Goal: Task Accomplishment & Management: Complete application form

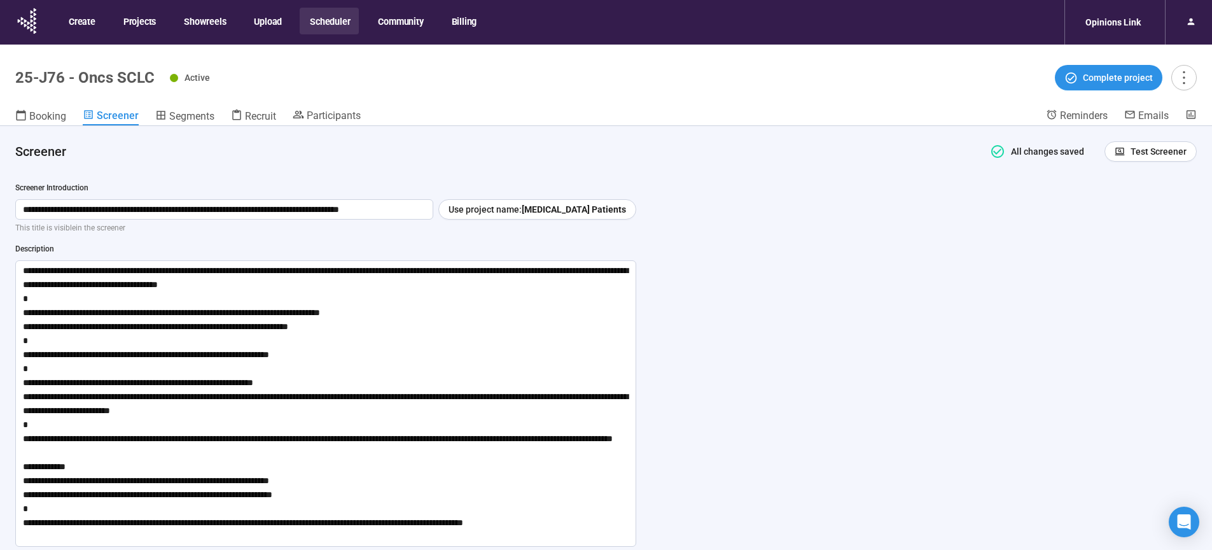
click at [328, 22] on button "Scheduler" at bounding box center [329, 21] width 59 height 27
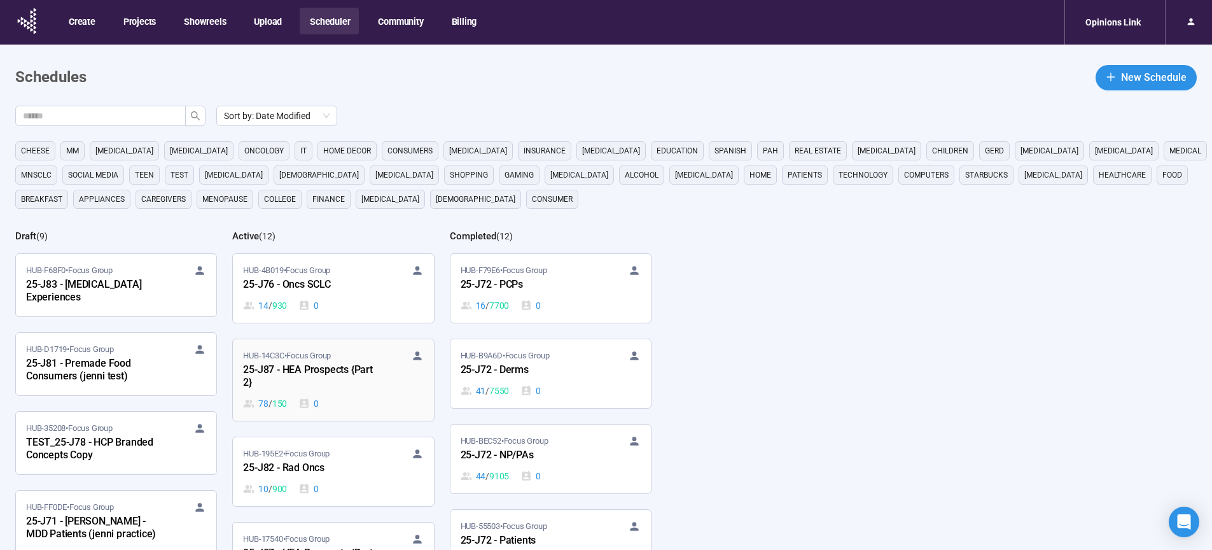
click at [303, 368] on div "25-J87 - HEA Prospects {Part 2}" at bounding box center [313, 376] width 140 height 29
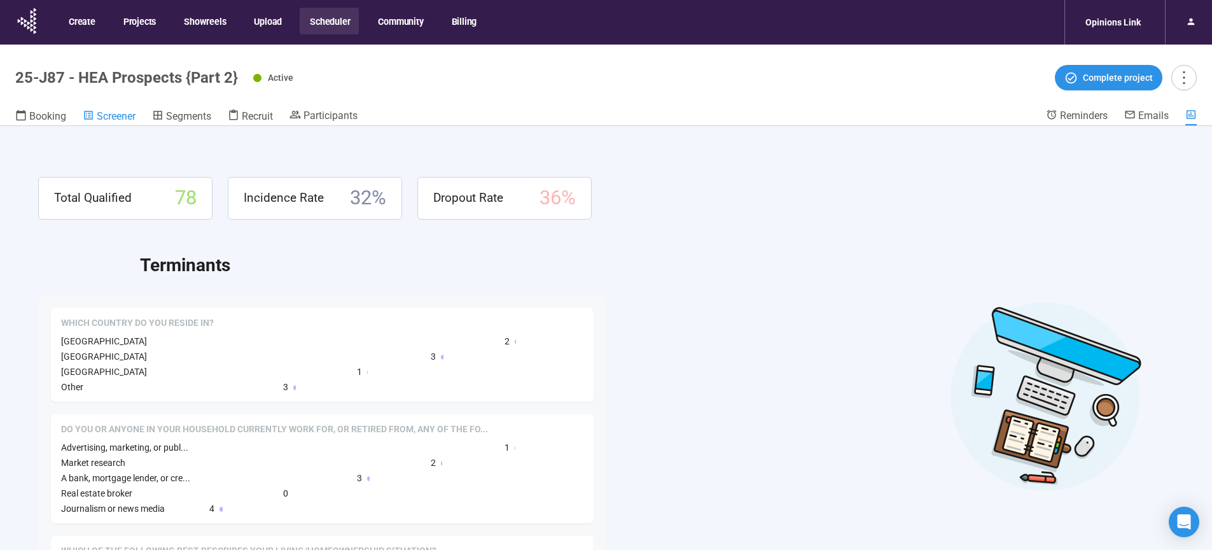
click at [115, 112] on span "Screener" at bounding box center [116, 116] width 39 height 12
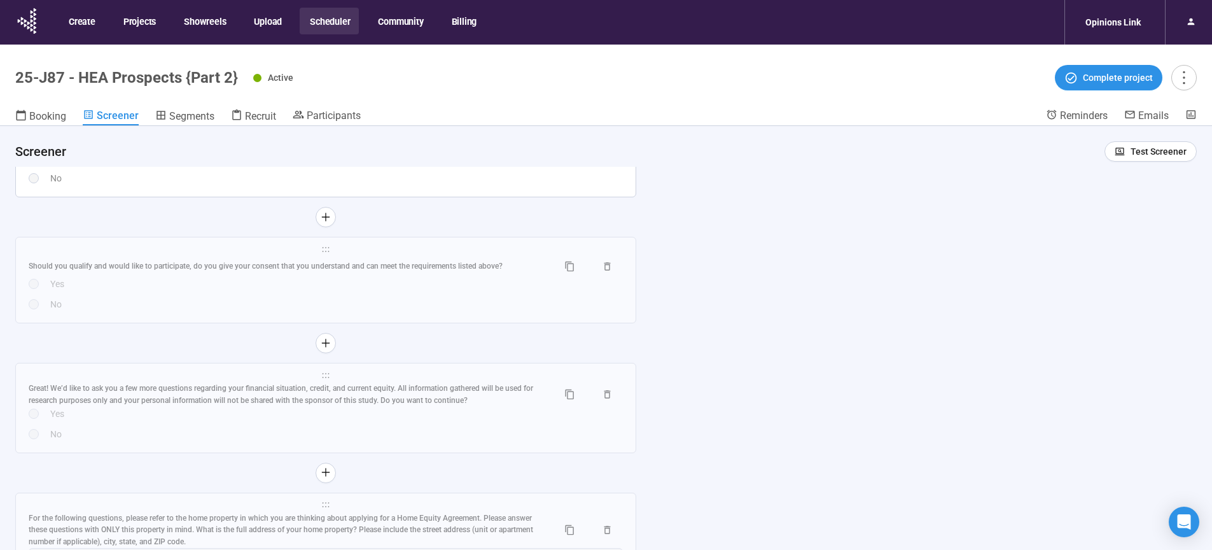
scroll to position [3057, 0]
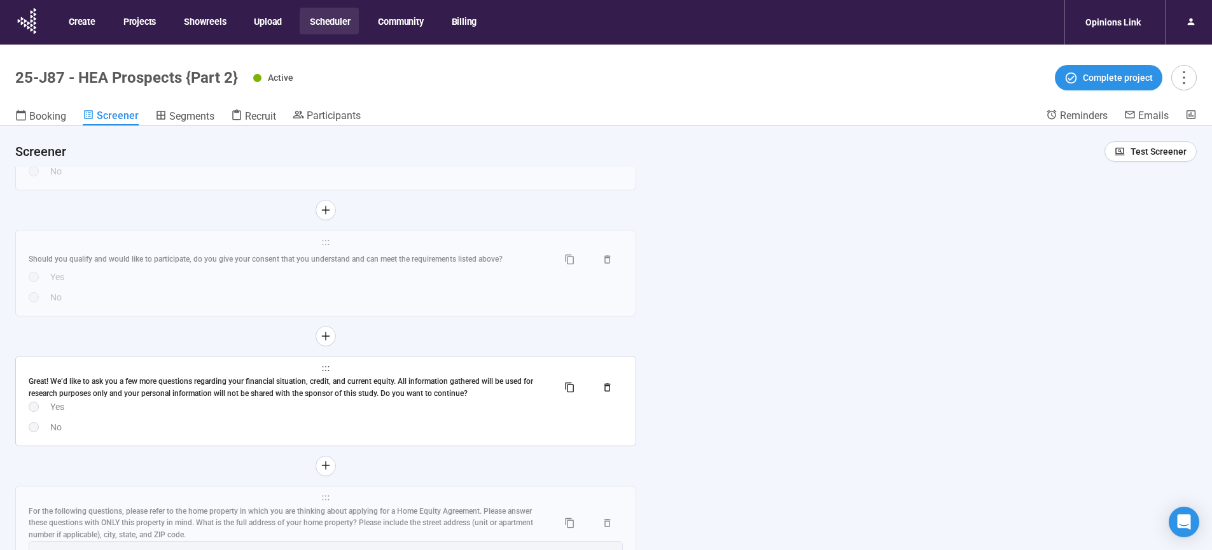
click at [443, 399] on div "Great! We’d like to ask you a few more questions regarding your financial situa…" at bounding box center [288, 387] width 519 height 24
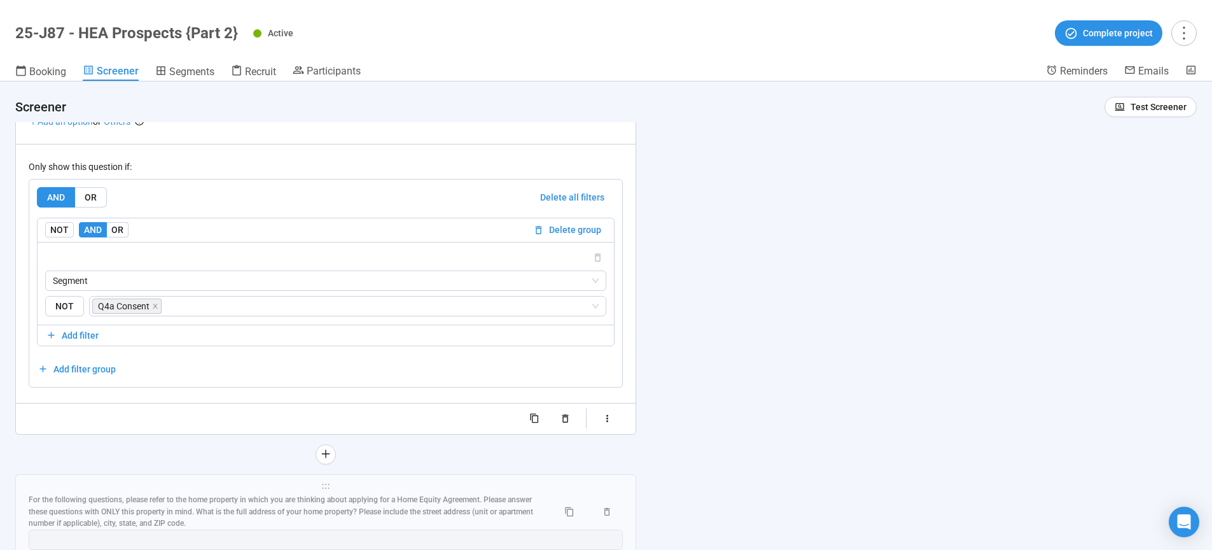
scroll to position [3431, 0]
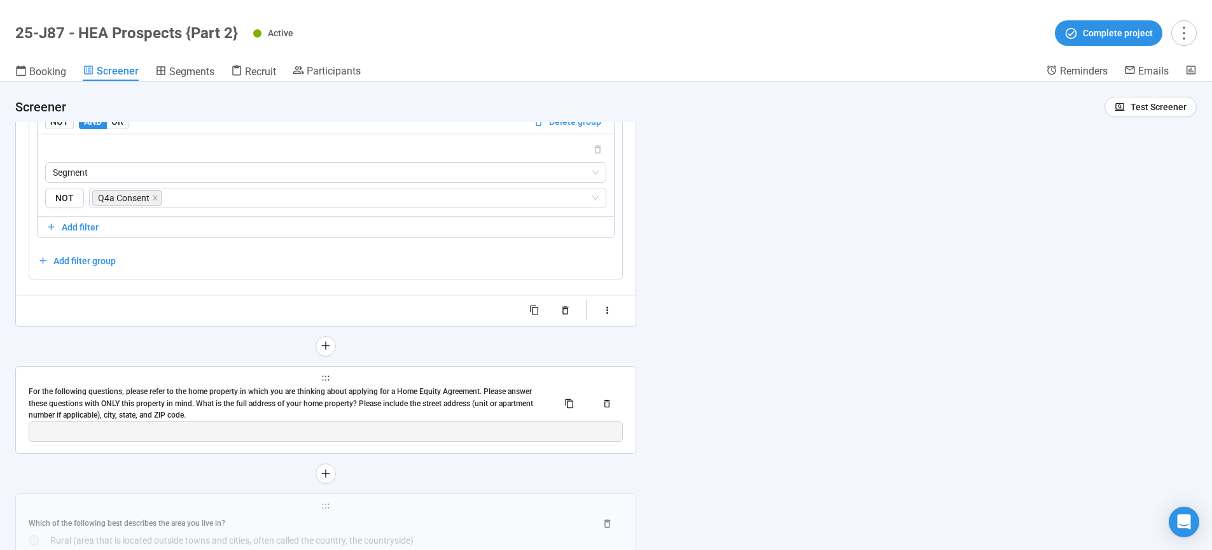
click at [324, 410] on div "For the following questions, please refer to the home property in which you are…" at bounding box center [288, 404] width 519 height 36
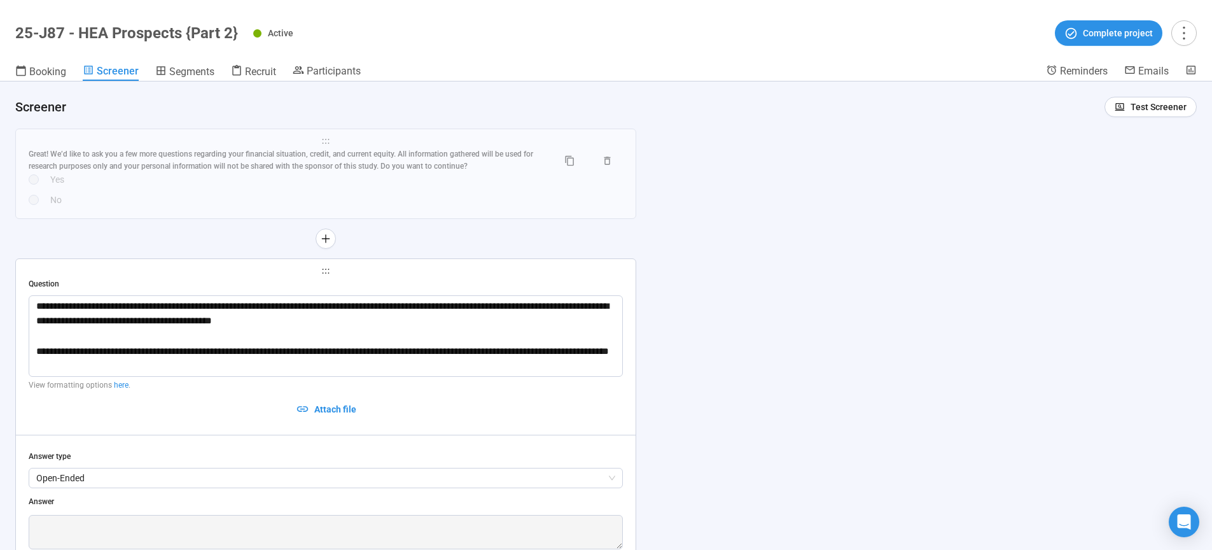
scroll to position [2848, 0]
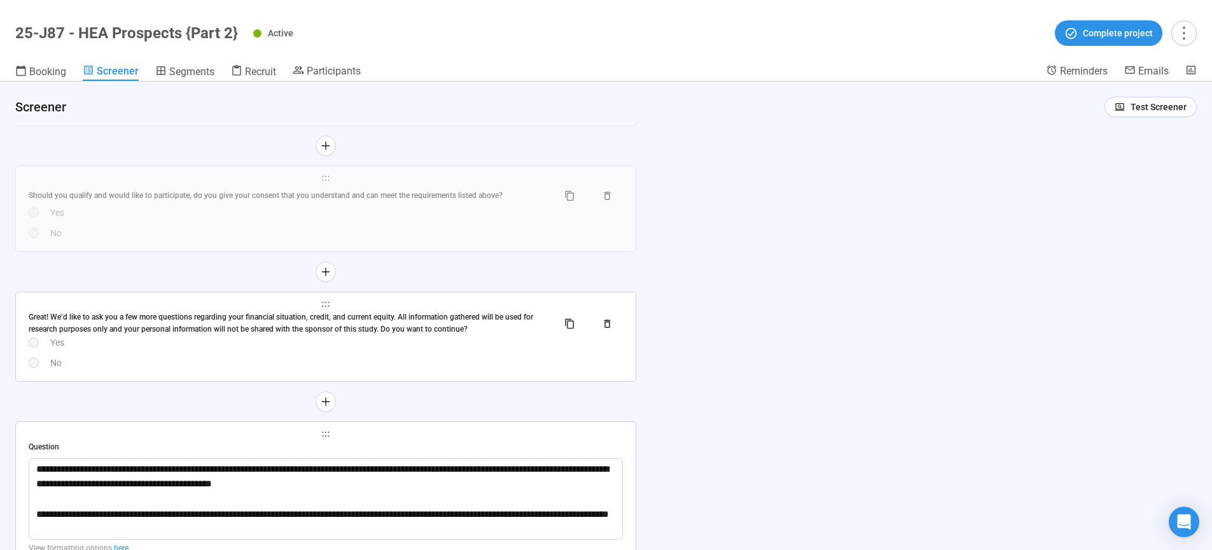
click at [262, 366] on div "No" at bounding box center [336, 363] width 573 height 14
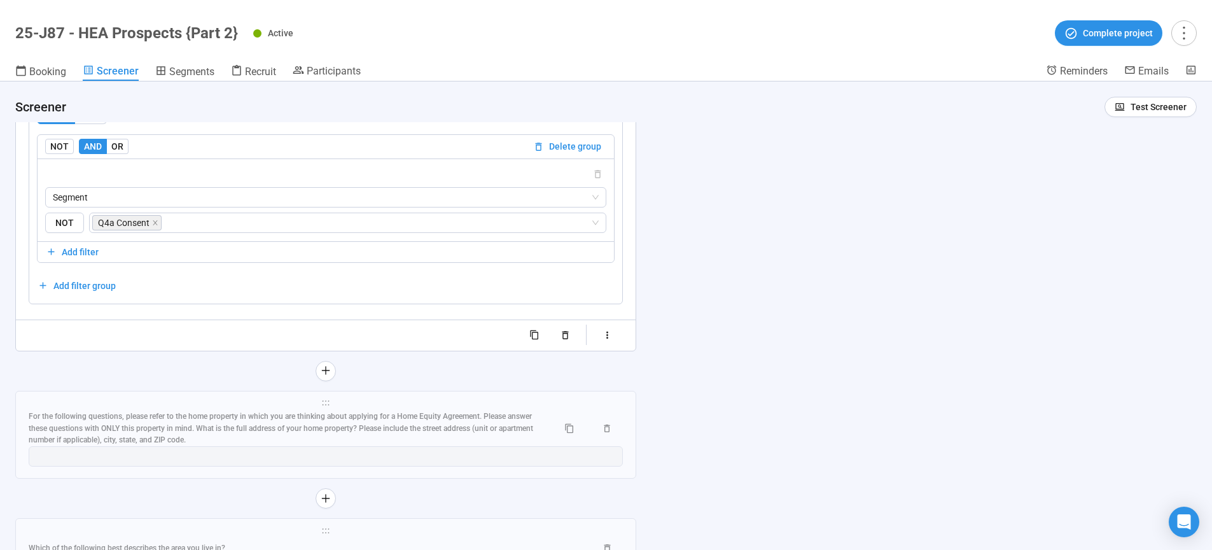
scroll to position [3464, 0]
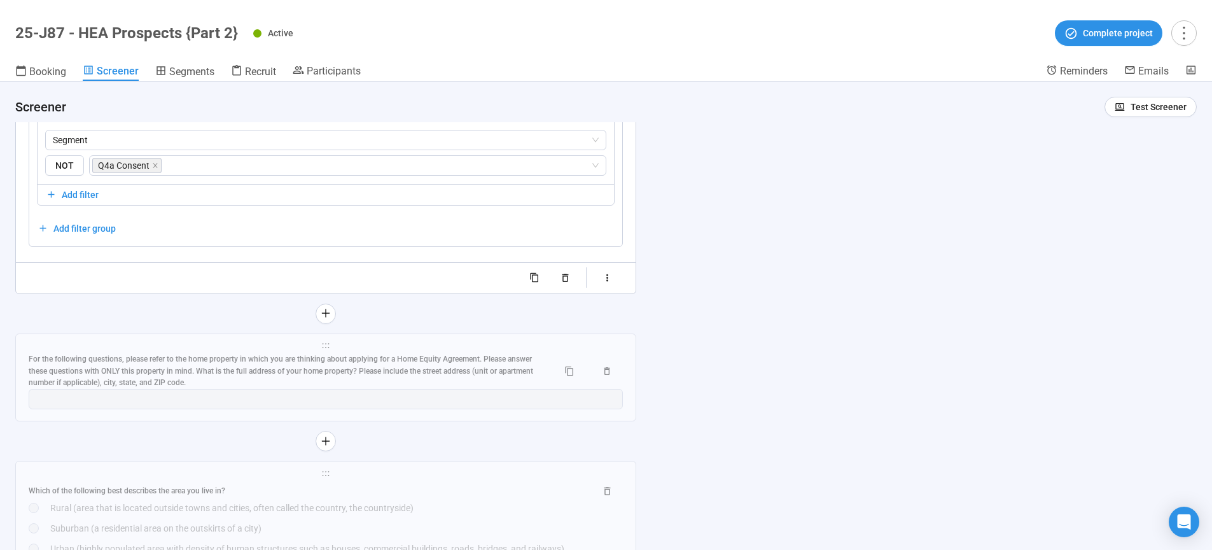
click at [291, 375] on div "For the following questions, please refer to the home property in which you are…" at bounding box center [288, 371] width 519 height 36
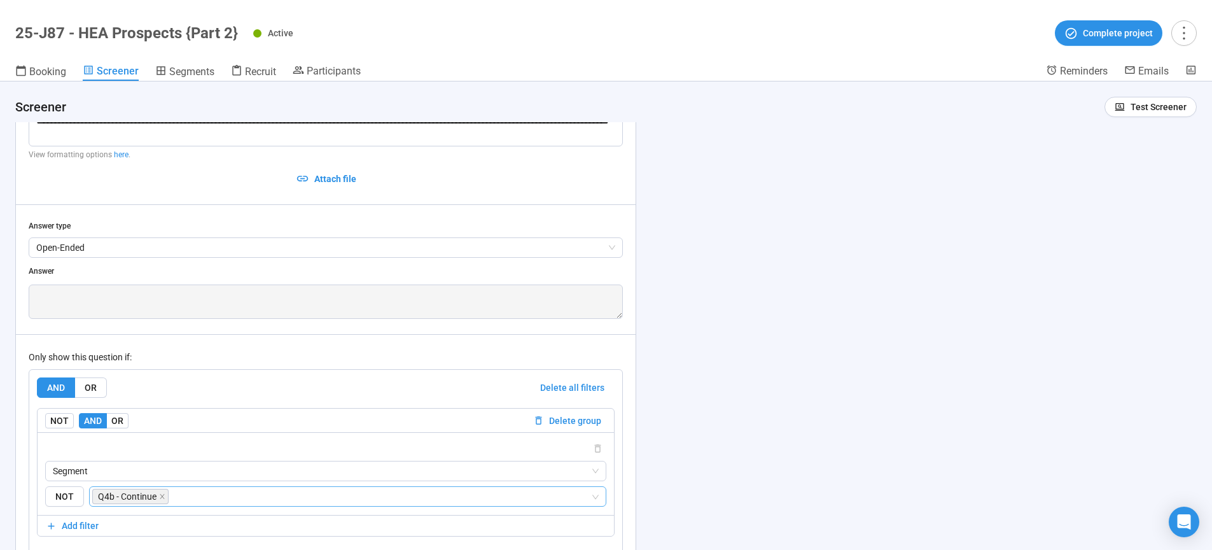
scroll to position [3247, 0]
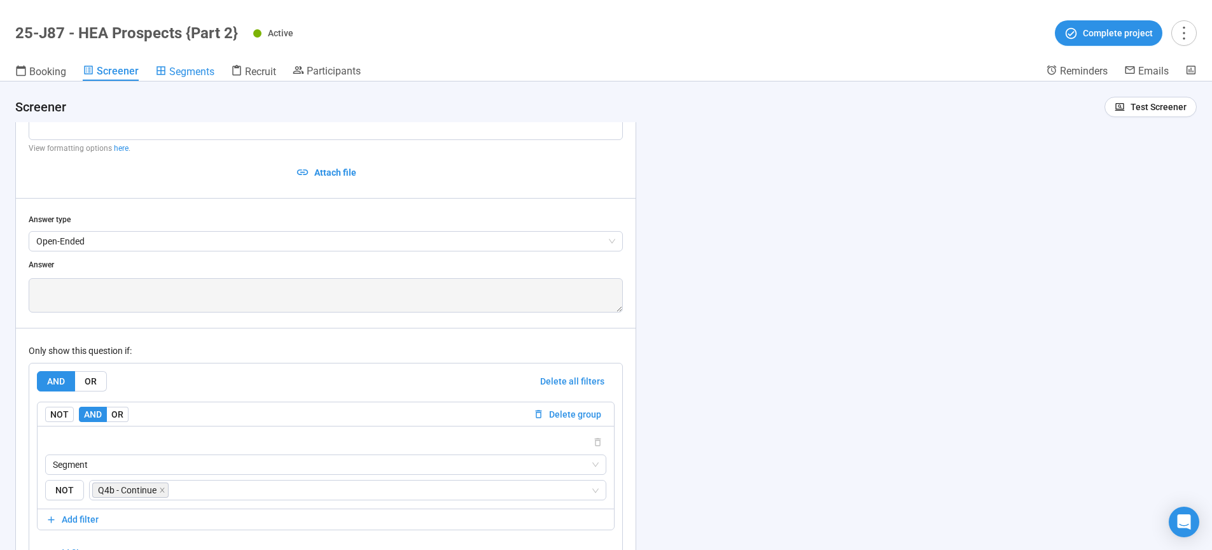
click at [178, 73] on span "Segments" at bounding box center [191, 72] width 45 height 12
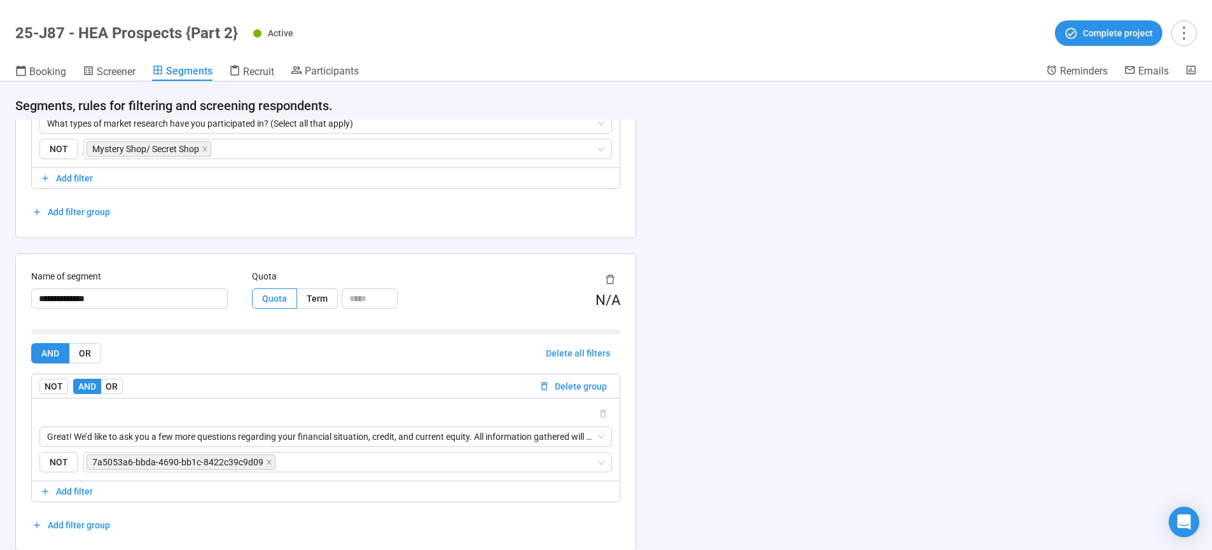
scroll to position [1449, 0]
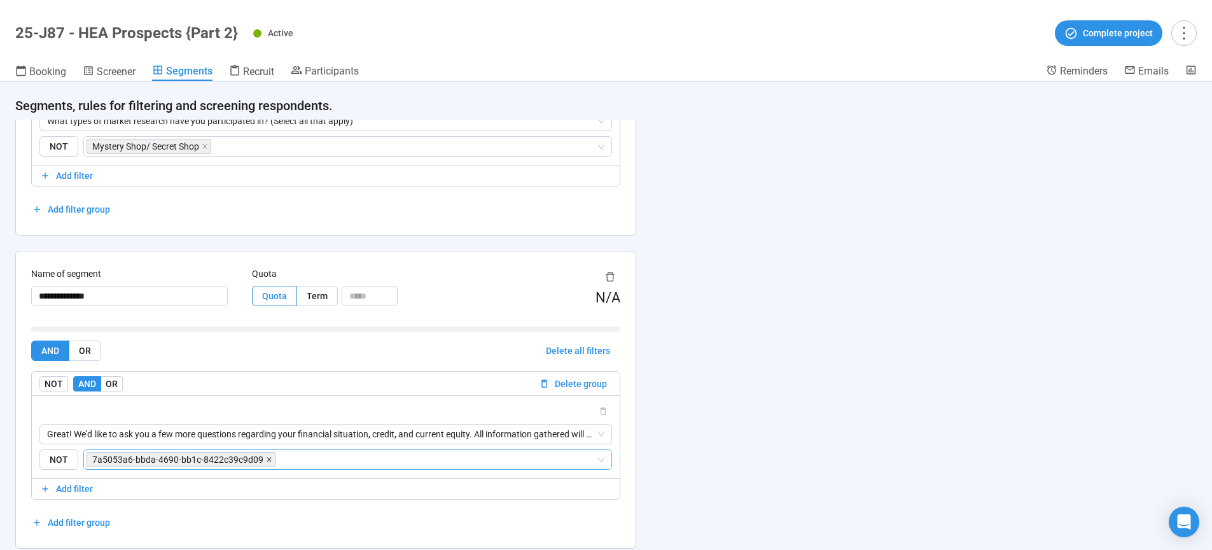
click at [267, 461] on icon "close" at bounding box center [269, 459] width 4 height 4
click at [265, 462] on input "search" at bounding box center [344, 459] width 505 height 15
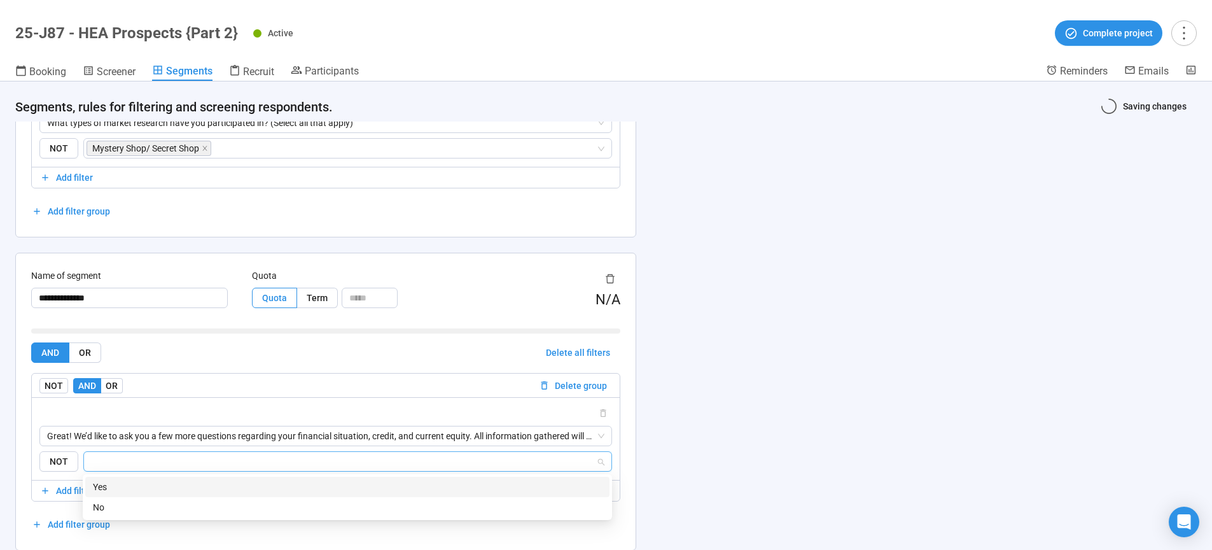
scroll to position [1451, 0]
click at [109, 490] on div "Yes" at bounding box center [347, 487] width 509 height 14
click at [999, 312] on div "**********" at bounding box center [606, 315] width 1212 height 468
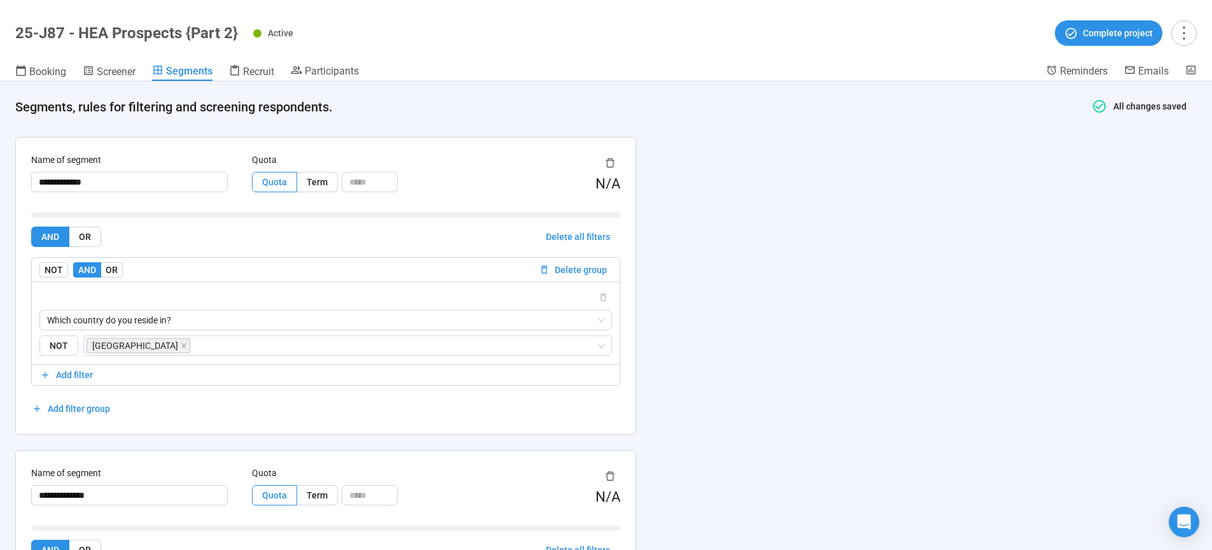
scroll to position [32, 0]
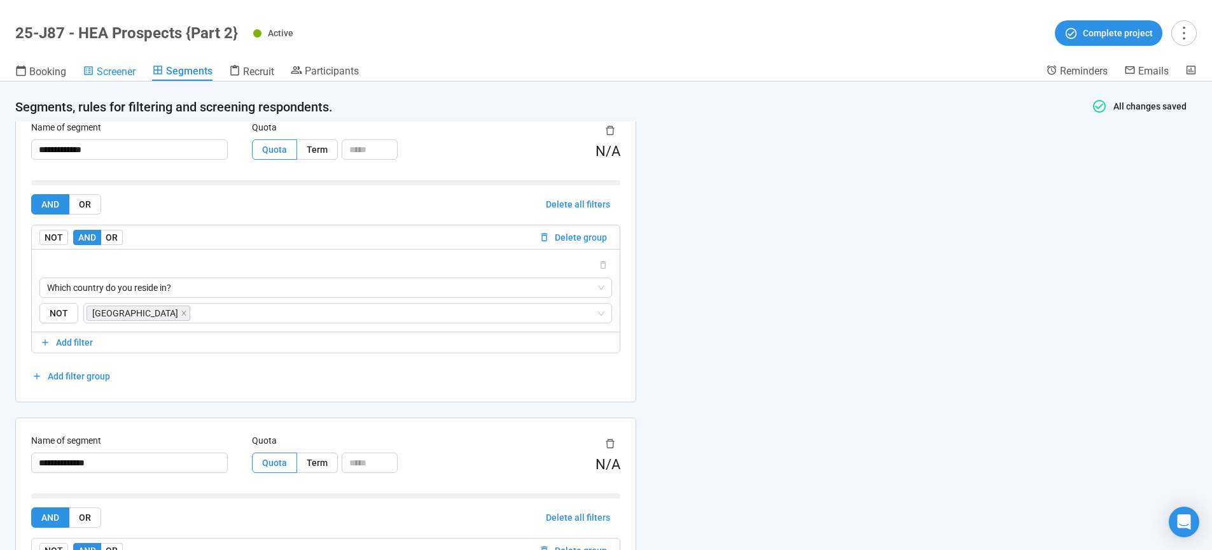
click at [120, 73] on span "Screener" at bounding box center [116, 72] width 39 height 12
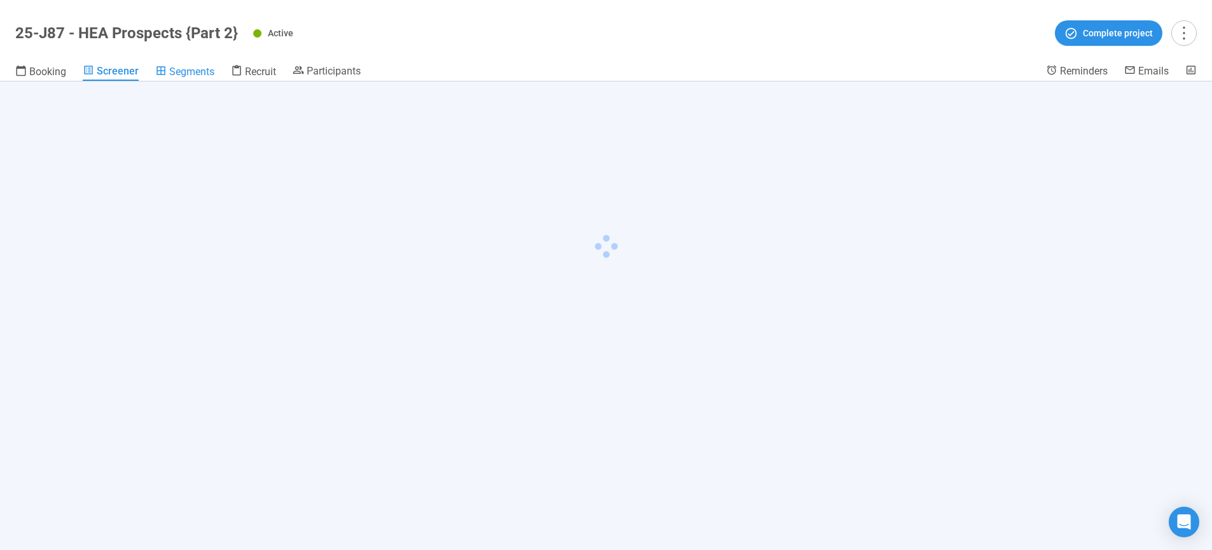
click at [183, 71] on span "Segments" at bounding box center [191, 72] width 45 height 12
click at [184, 73] on span "Segments" at bounding box center [191, 72] width 45 height 12
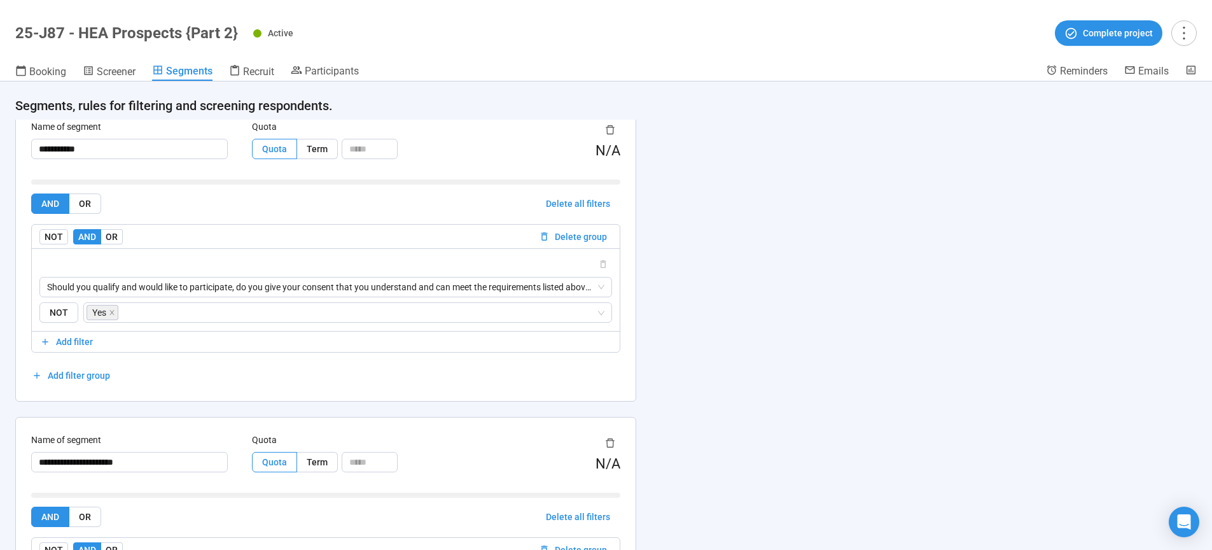
scroll to position [898, 0]
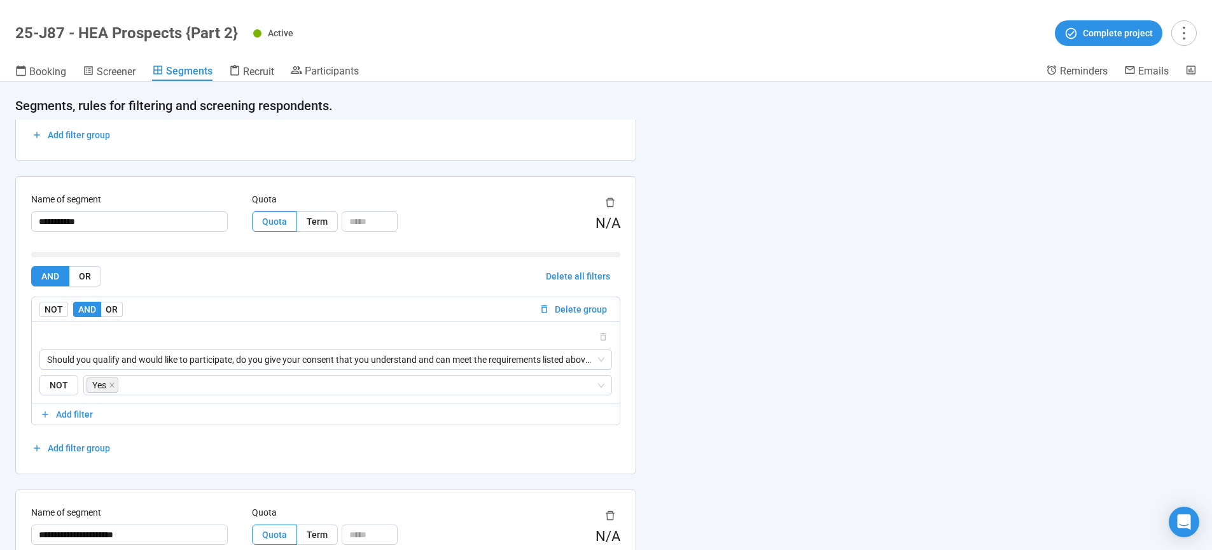
click at [978, 412] on div "**********" at bounding box center [606, 315] width 1212 height 468
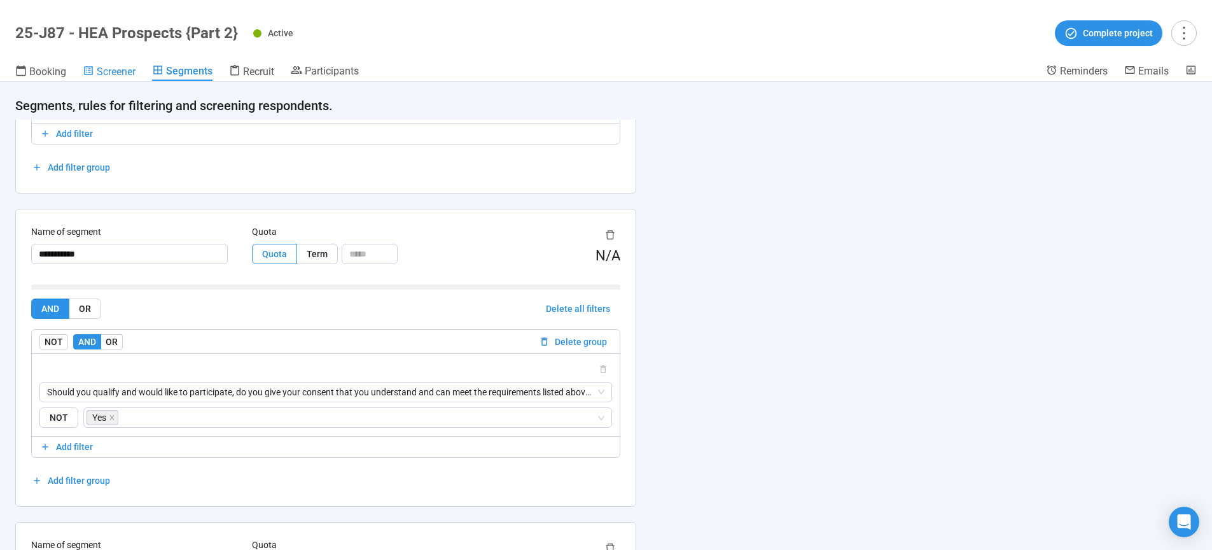
click at [125, 71] on span "Screener" at bounding box center [116, 72] width 39 height 12
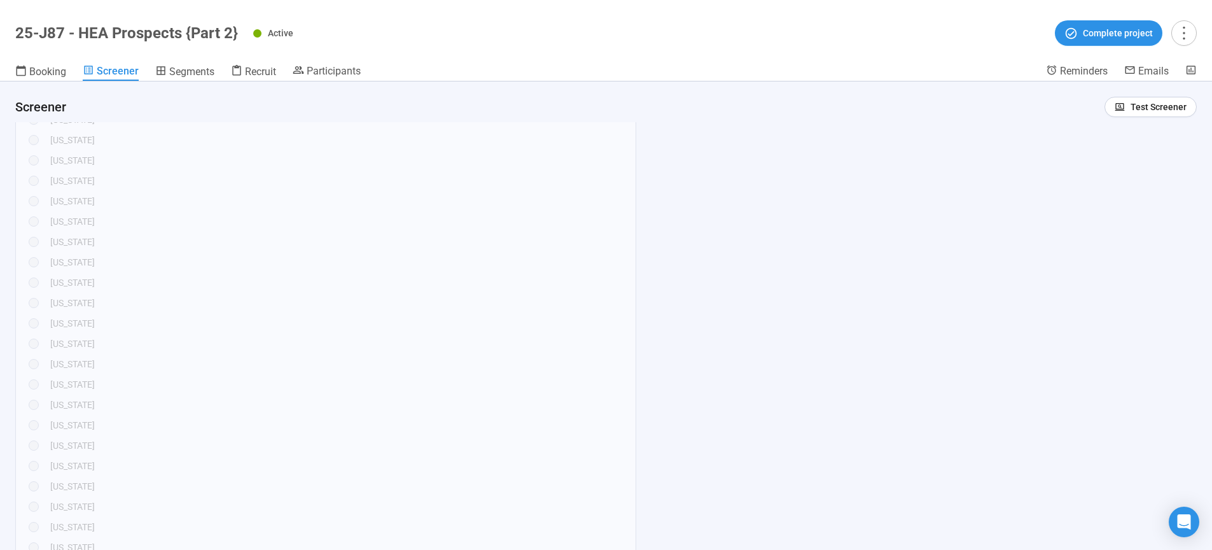
scroll to position [573, 0]
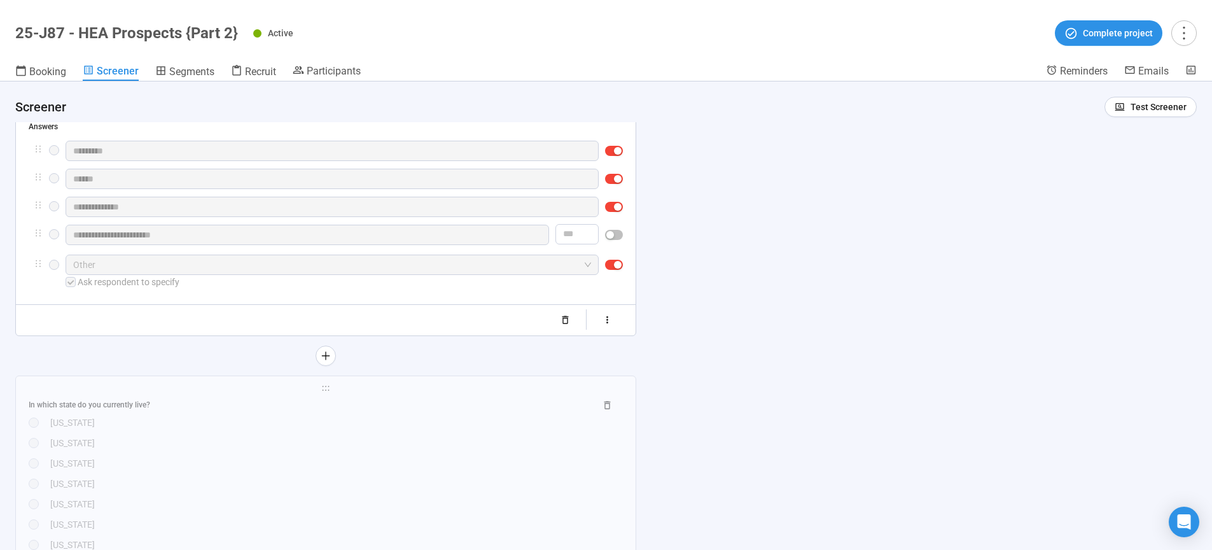
click at [267, 69] on span "Recruit" at bounding box center [260, 72] width 31 height 12
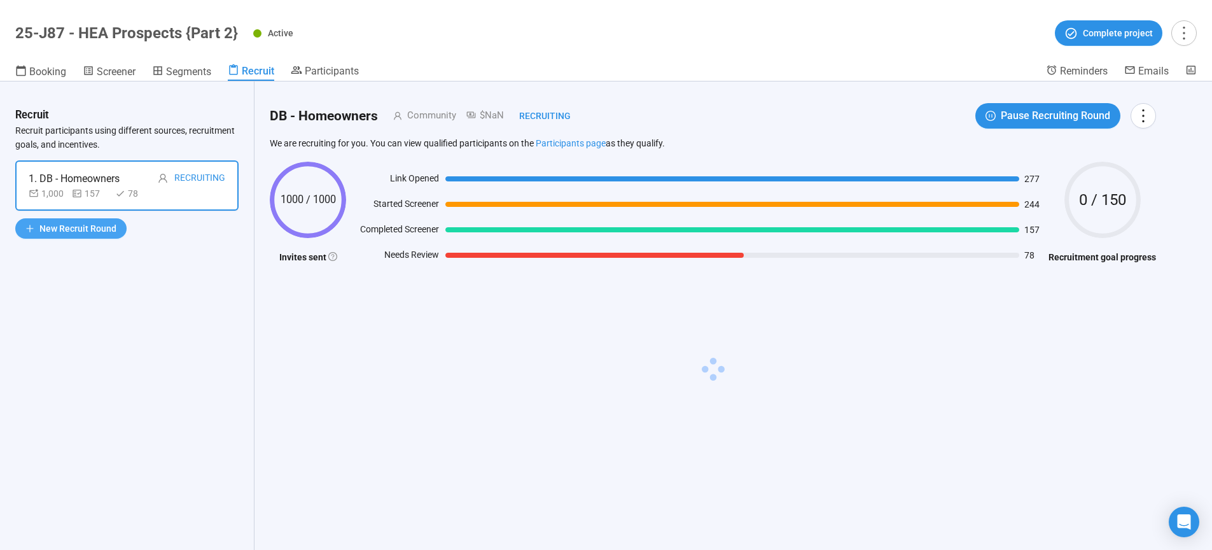
click at [84, 226] on span "New Recruit Round" at bounding box center [77, 228] width 77 height 14
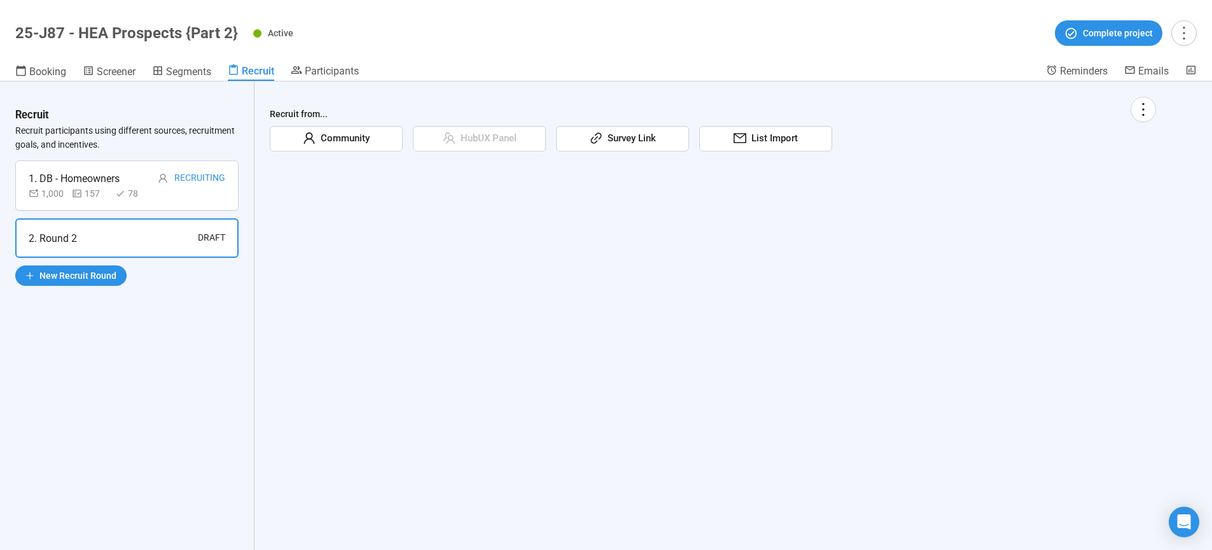
click at [323, 153] on div "Recruit from... Community HubUX Panel Survey Link List Import" at bounding box center [712, 131] width 917 height 101
click at [324, 144] on span "Community" at bounding box center [343, 138] width 54 height 15
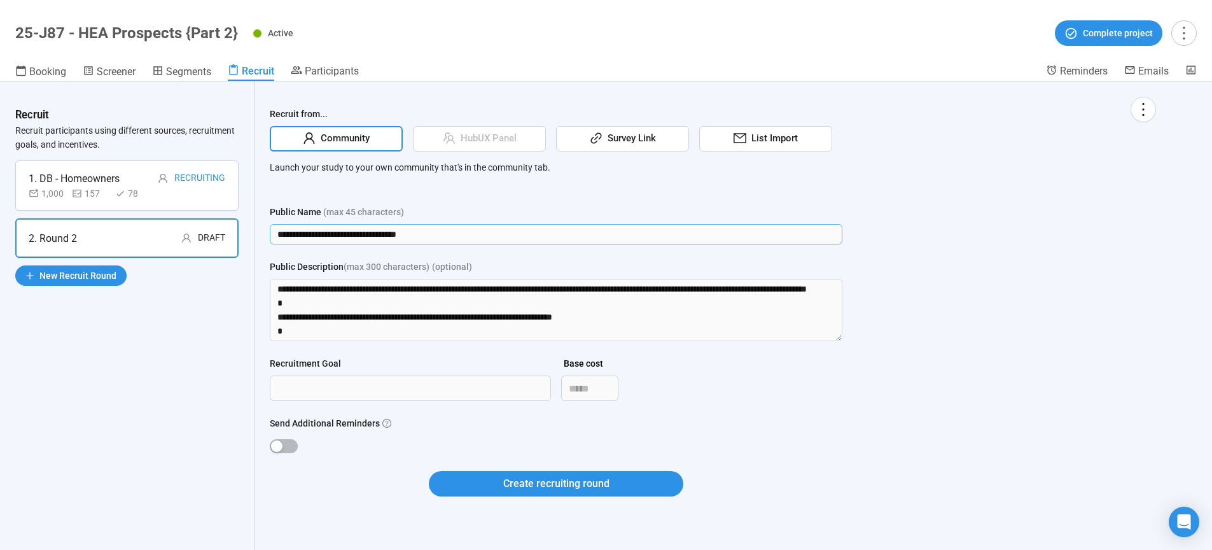
drag, startPoint x: 491, startPoint y: 238, endPoint x: 179, endPoint y: 222, distance: 311.5
click at [270, 224] on input "**********" at bounding box center [556, 234] width 573 height 20
click at [289, 232] on input "**********" at bounding box center [556, 234] width 573 height 20
type input "**********"
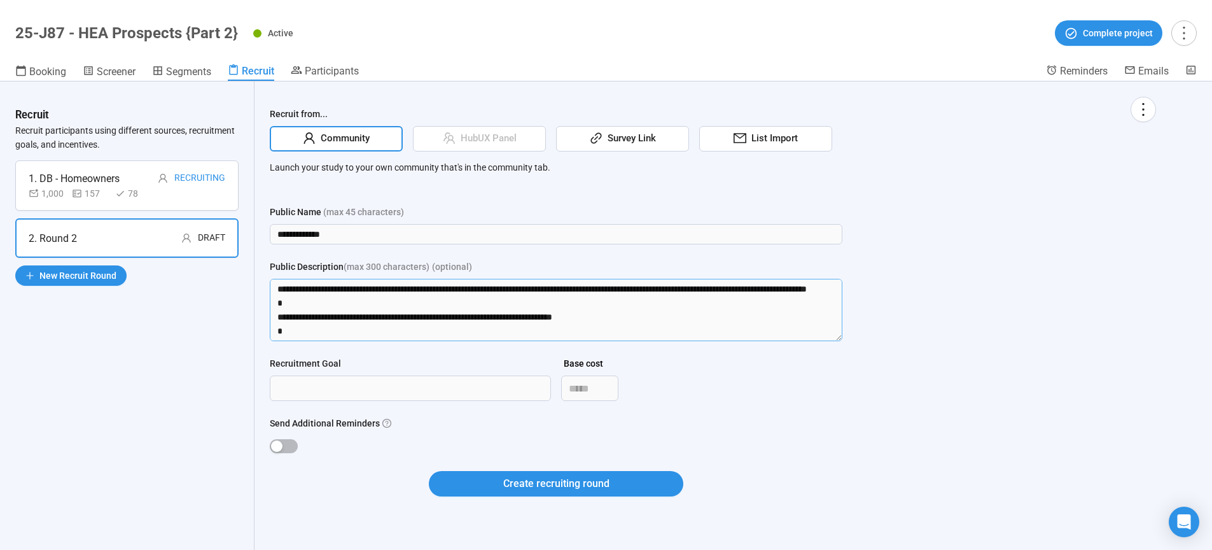
click at [309, 284] on textarea "**********" at bounding box center [556, 310] width 573 height 62
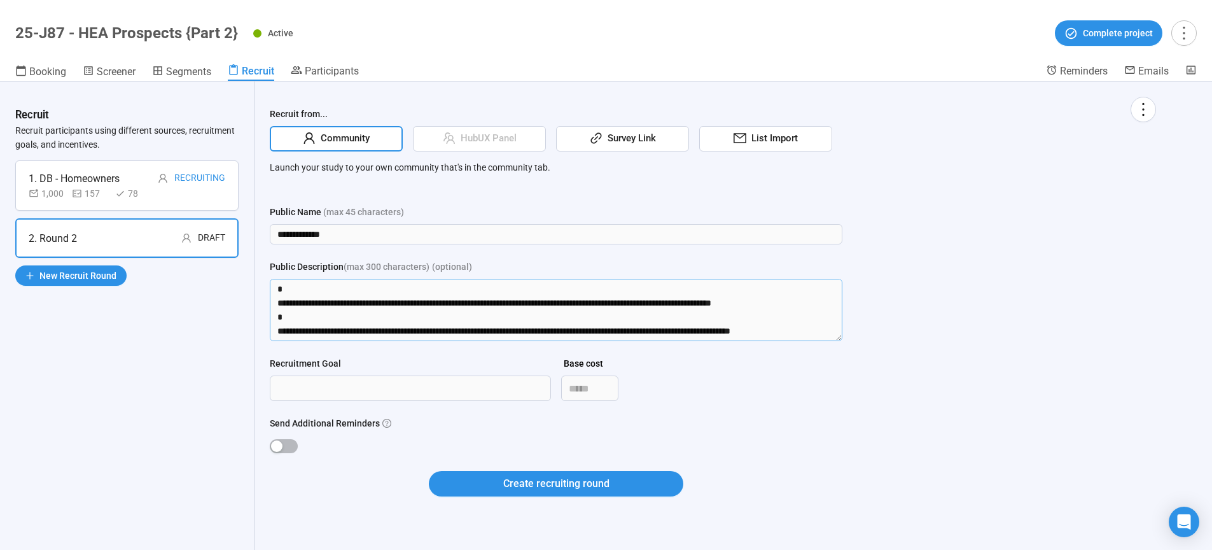
drag, startPoint x: 273, startPoint y: 288, endPoint x: 1060, endPoint y: 415, distance: 797.4
click at [842, 341] on textarea "**********" at bounding box center [556, 310] width 573 height 62
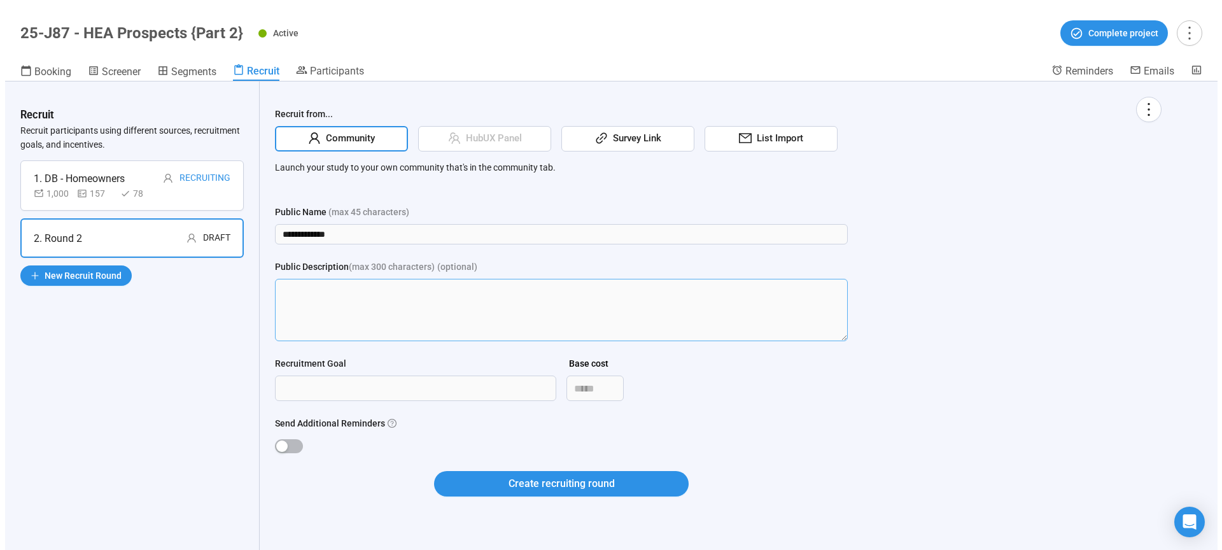
scroll to position [0, 0]
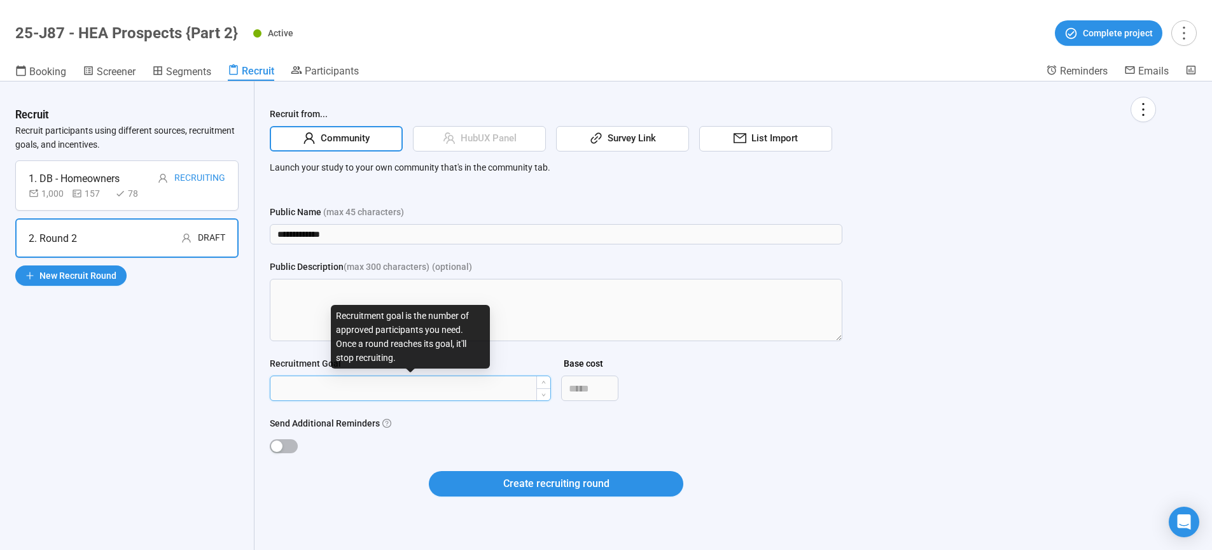
click at [443, 395] on input "Recruitment Goal" at bounding box center [410, 388] width 280 height 24
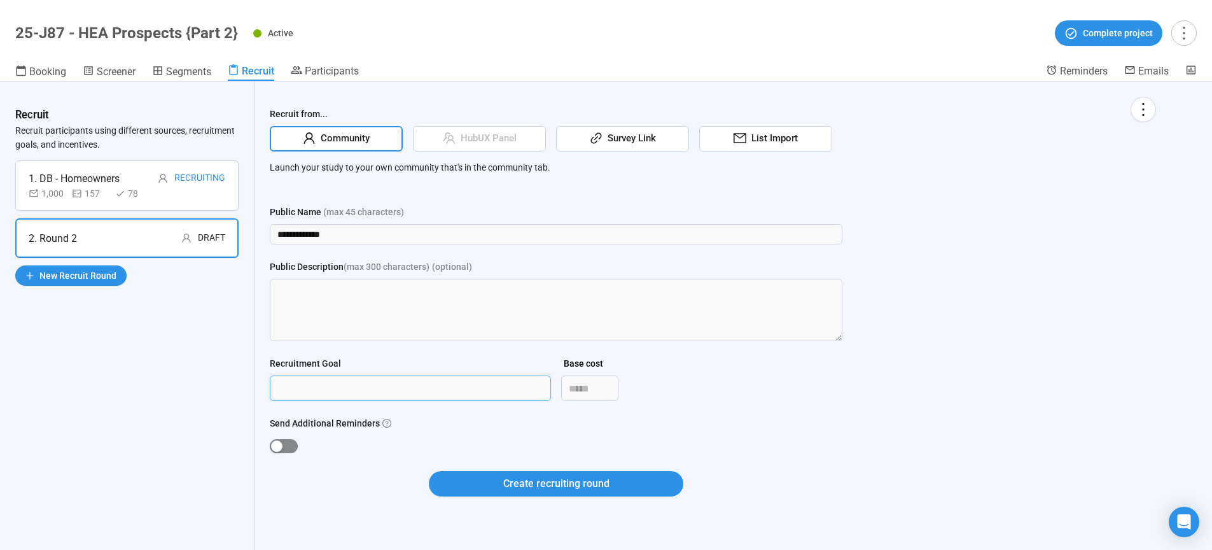
type input "***"
click at [279, 441] on div "button" at bounding box center [276, 445] width 11 height 11
click at [490, 484] on button "Create recruiting round" at bounding box center [556, 483] width 254 height 25
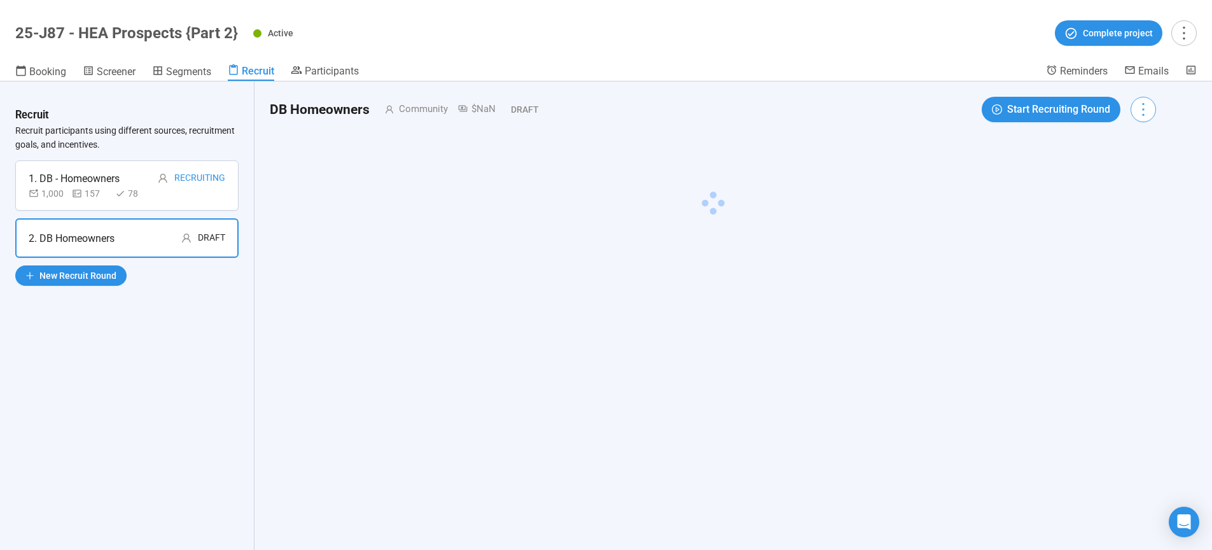
click at [1148, 111] on icon "more" at bounding box center [1142, 109] width 17 height 17
click at [1129, 157] on span "Edit invitation email" at bounding box center [1116, 158] width 77 height 14
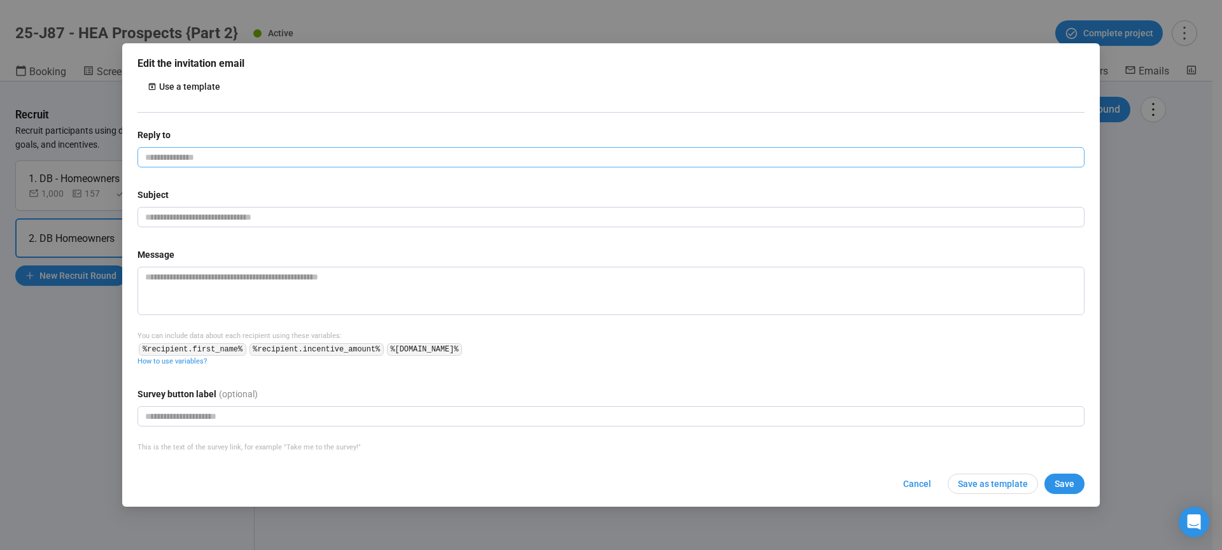
click at [258, 157] on input "email" at bounding box center [610, 157] width 947 height 20
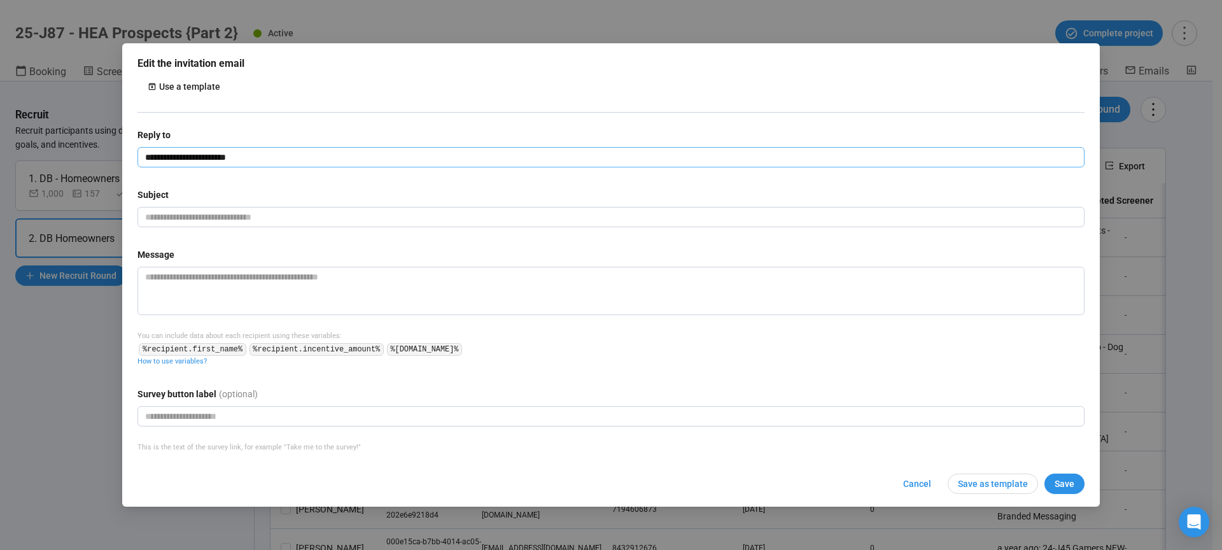
type input "**********"
click at [221, 214] on input "text" at bounding box center [610, 217] width 947 height 20
click at [221, 220] on input "text" at bounding box center [610, 217] width 947 height 20
paste input "**********"
type input "**********"
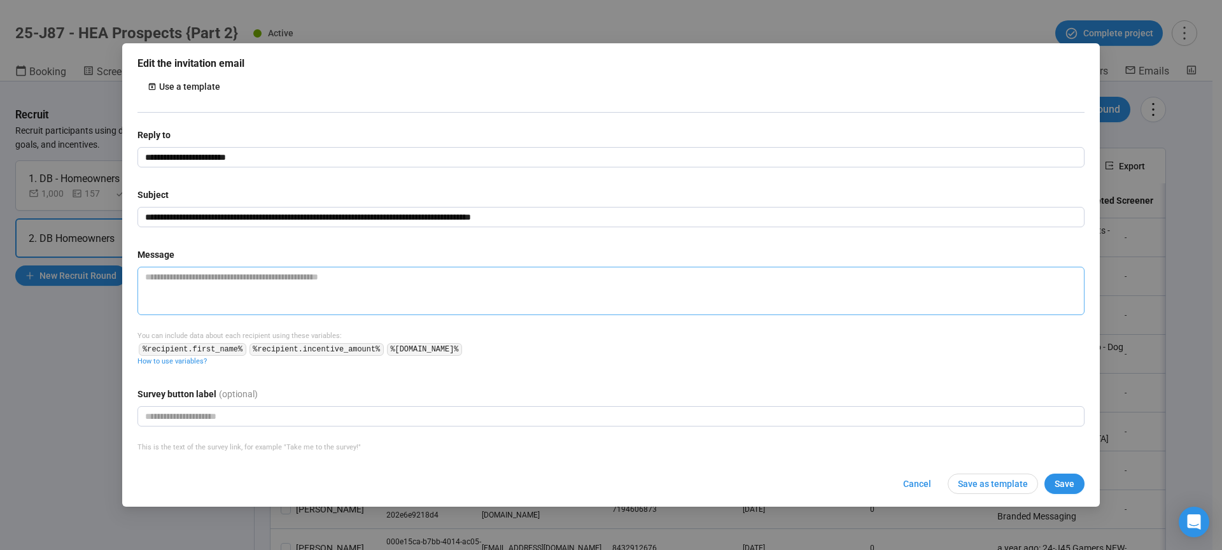
click at [193, 300] on textarea at bounding box center [610, 291] width 947 height 48
click at [185, 290] on textarea at bounding box center [610, 291] width 947 height 48
paste textarea "**********"
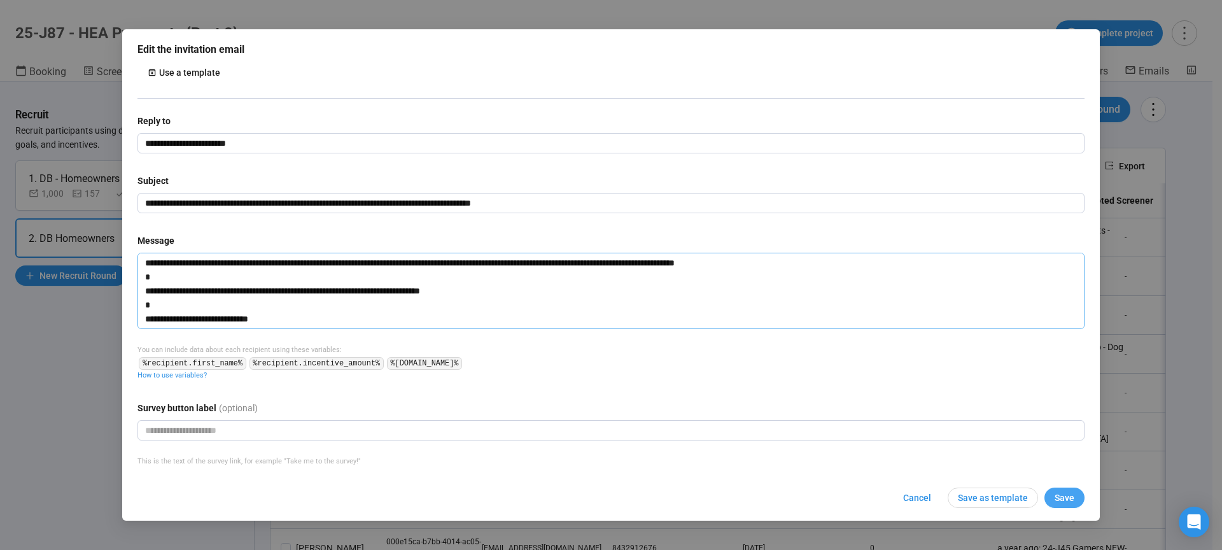
type textarea "**********"
click at [1064, 496] on span "Save" at bounding box center [1064, 498] width 20 height 14
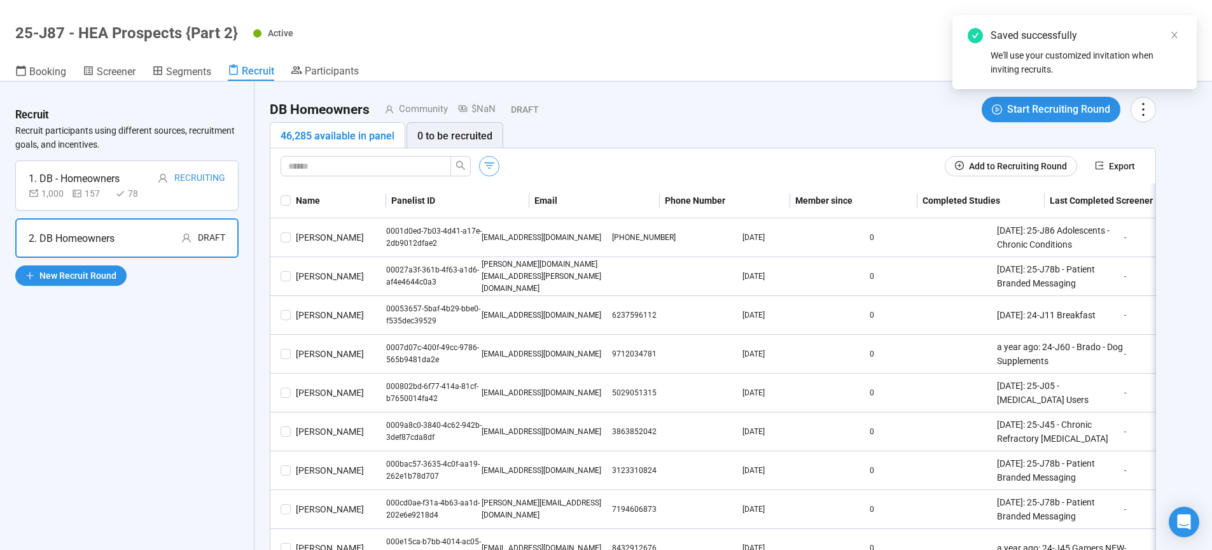
click at [491, 172] on button "button" at bounding box center [489, 166] width 20 height 20
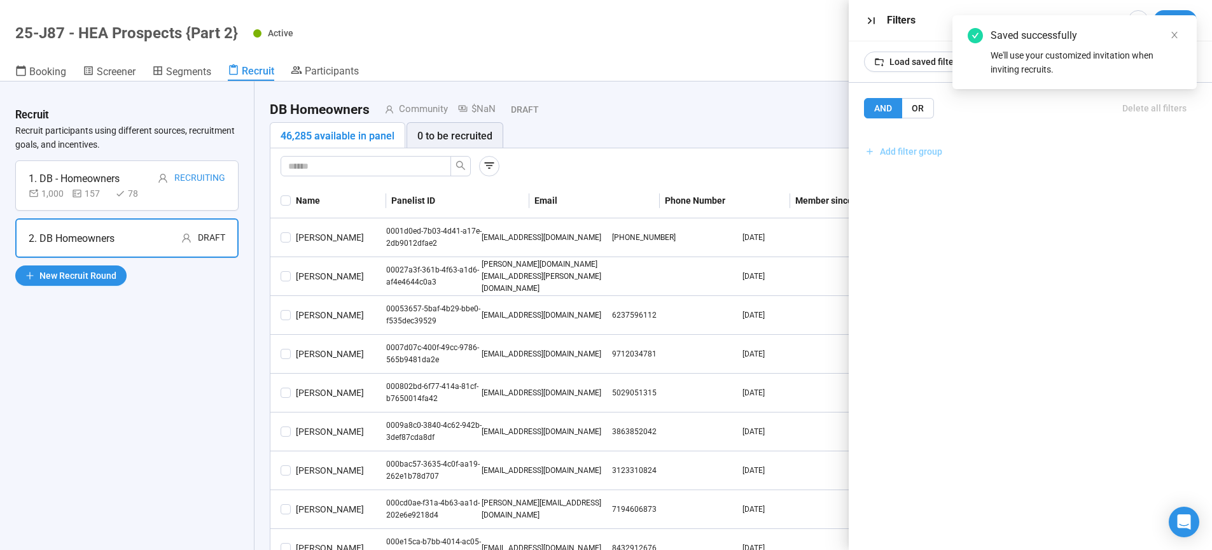
click at [907, 153] on span "Add filter group" at bounding box center [911, 151] width 62 height 14
click at [899, 179] on span "Add filter" at bounding box center [906, 179] width 37 height 14
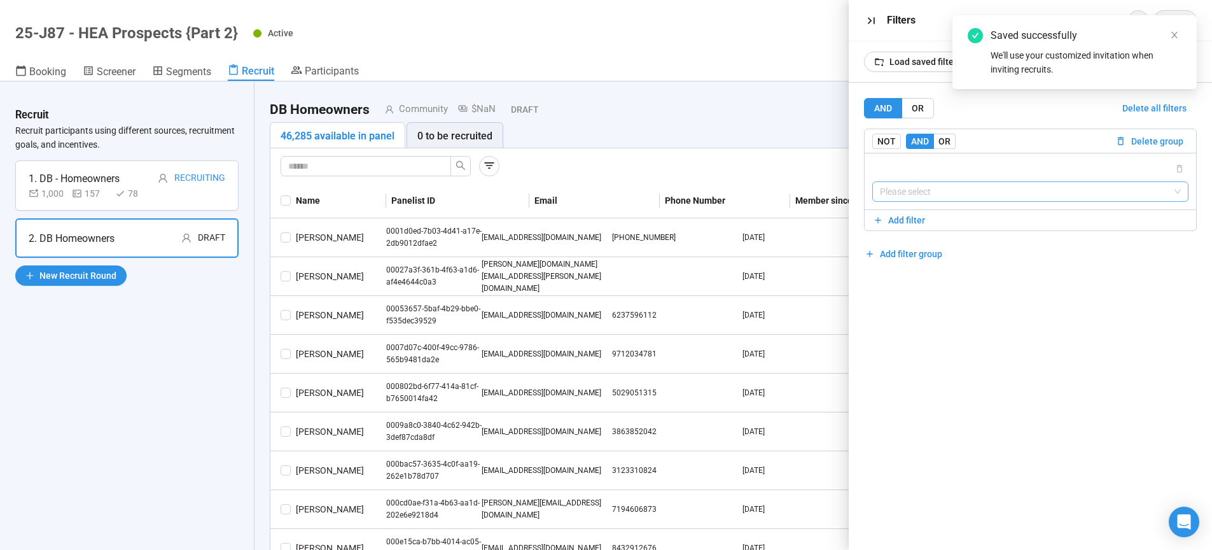
click at [929, 194] on input "search" at bounding box center [1031, 191] width 302 height 19
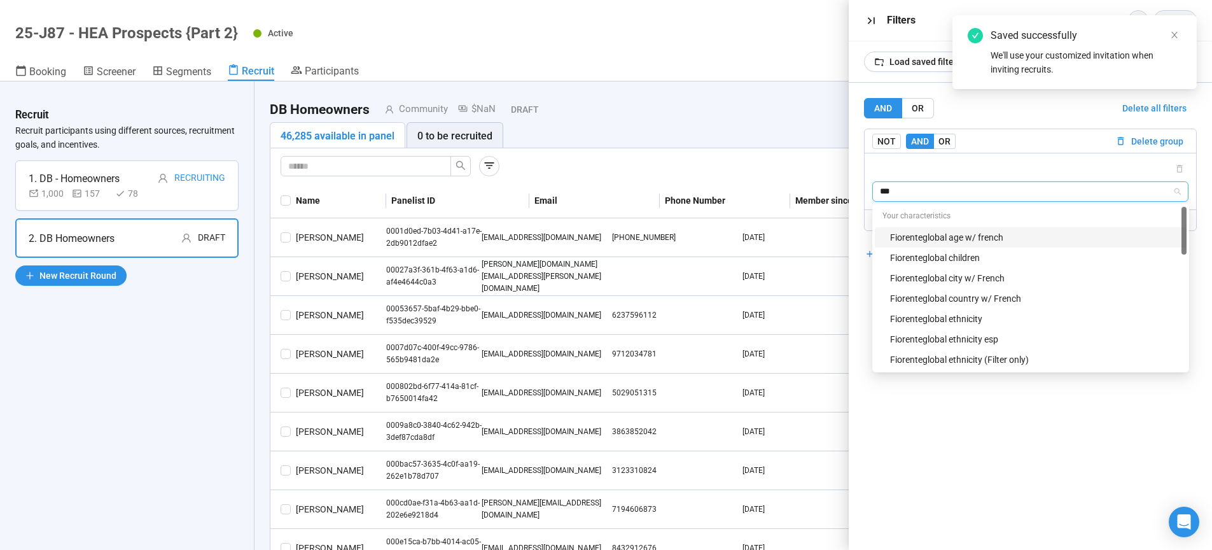
type input "****"
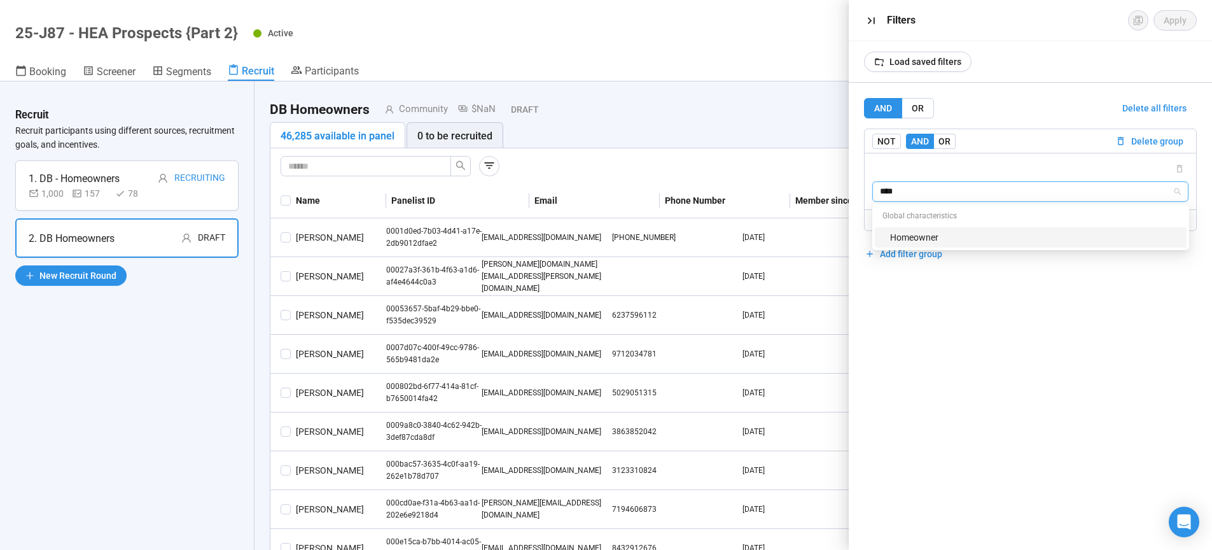
click at [912, 240] on div "Homeowner" at bounding box center [1034, 237] width 289 height 14
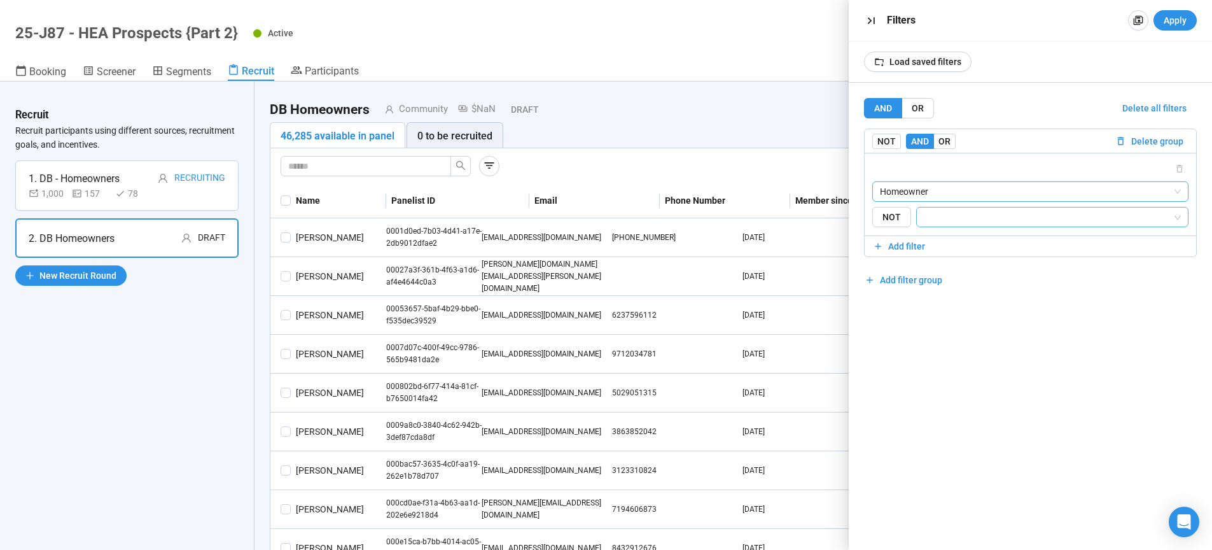
click at [944, 214] on input "search" at bounding box center [1048, 216] width 249 height 15
click at [943, 239] on div "Yes" at bounding box center [1051, 242] width 253 height 14
click at [898, 288] on button "Add filter group" at bounding box center [904, 280] width 80 height 20
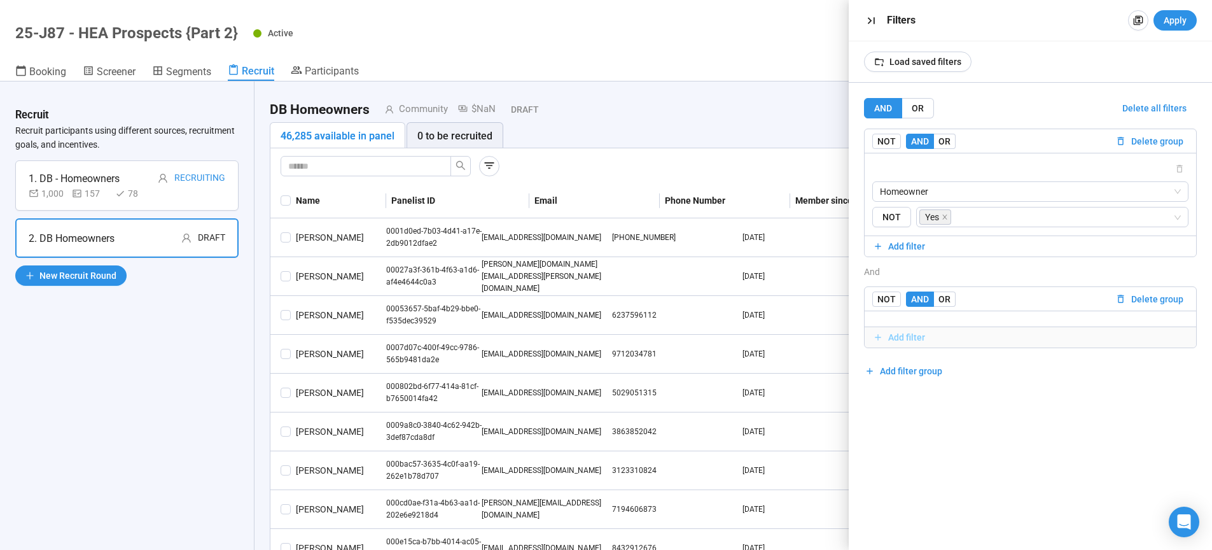
click at [909, 338] on span "Add filter" at bounding box center [906, 337] width 37 height 14
click at [943, 352] on input "search" at bounding box center [1031, 349] width 302 height 19
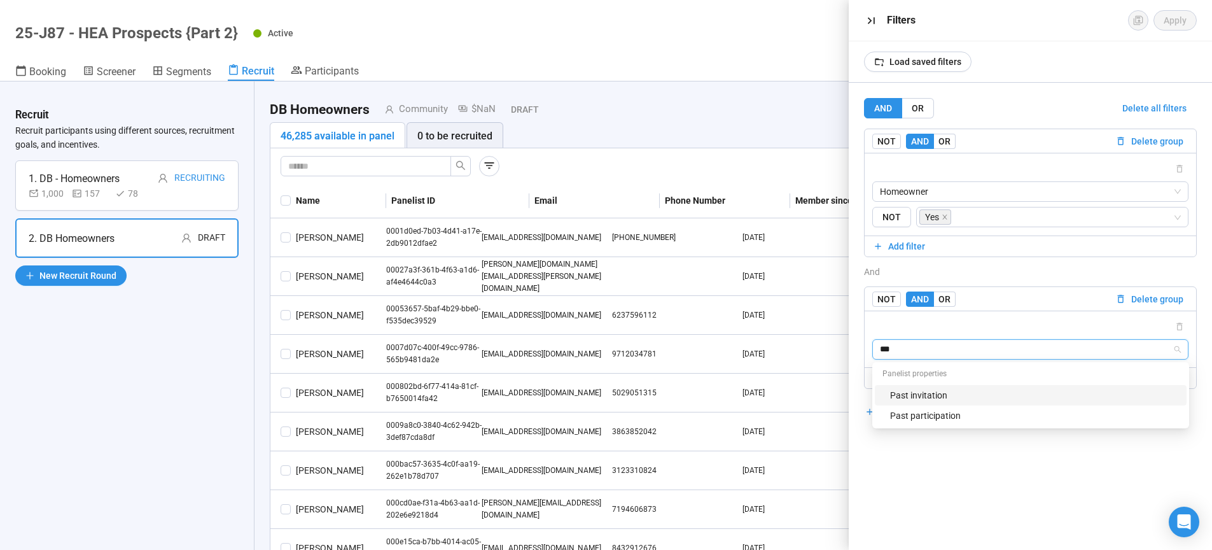
type input "****"
click at [973, 397] on div "Past invitation" at bounding box center [1034, 395] width 289 height 14
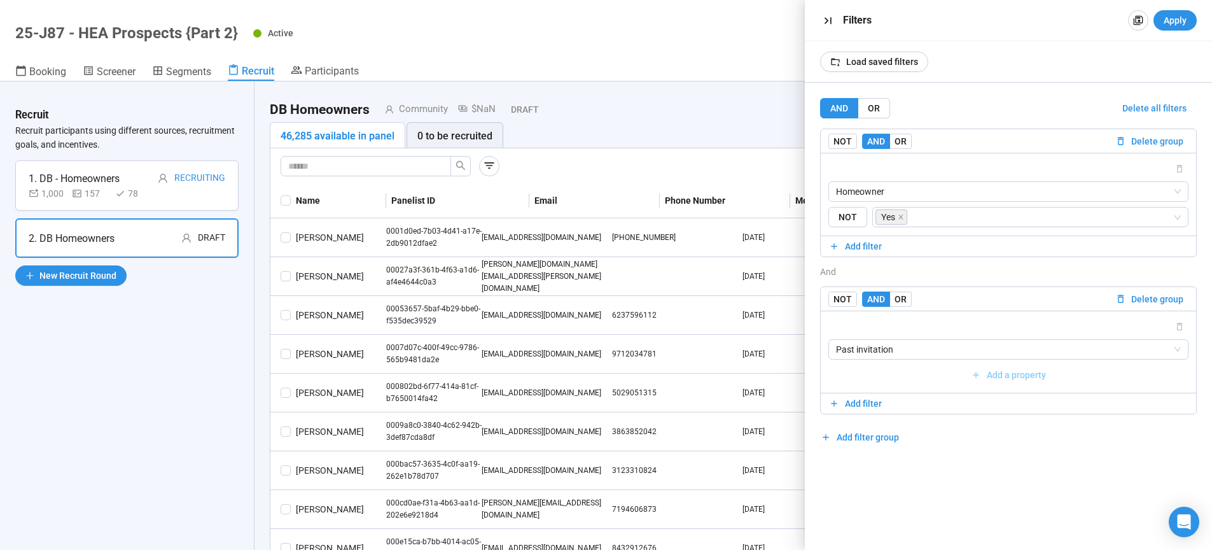
click at [1003, 377] on span "Add a property" at bounding box center [1016, 375] width 59 height 14
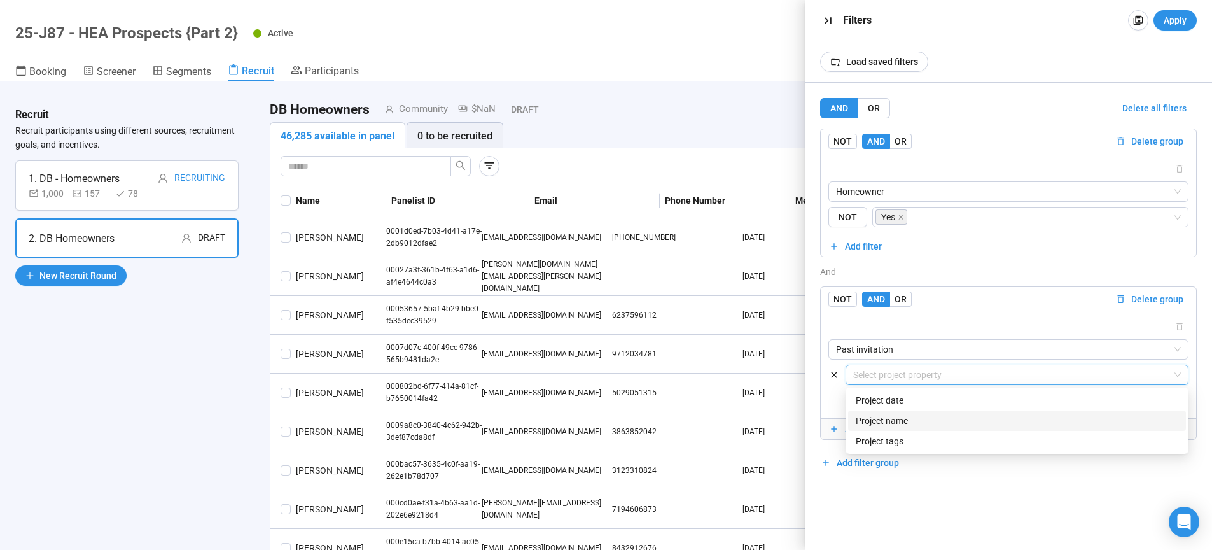
click at [914, 419] on div "Name" at bounding box center [1017, 421] width 323 height 14
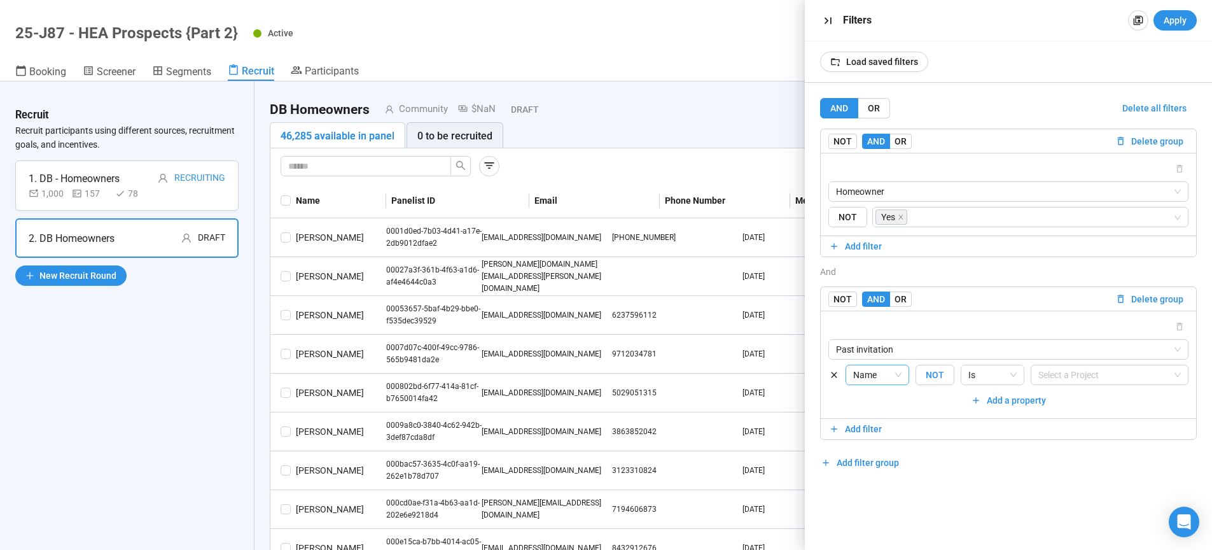
drag, startPoint x: 938, startPoint y: 378, endPoint x: 961, endPoint y: 377, distance: 23.5
click at [938, 378] on span "NOT" at bounding box center [935, 375] width 39 height 20
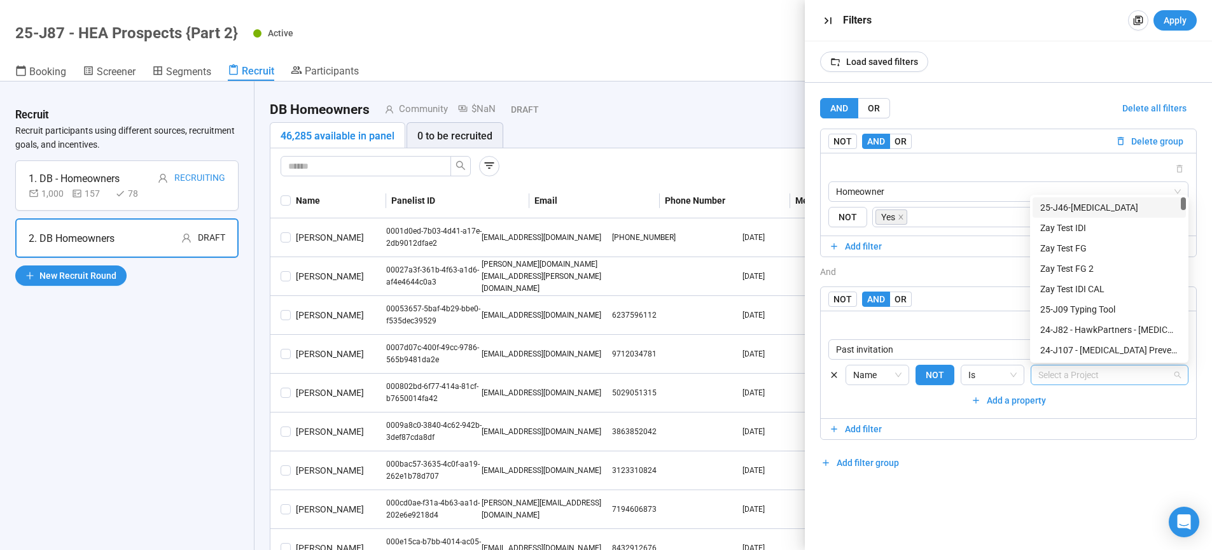
click at [1095, 379] on div at bounding box center [1103, 374] width 139 height 15
type input "**"
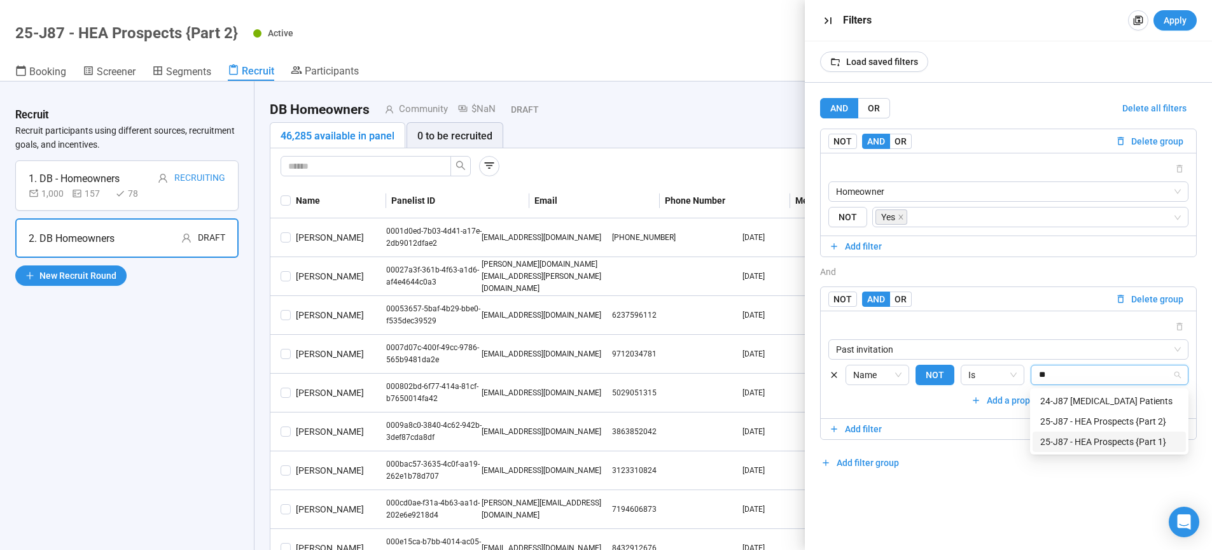
click at [1141, 437] on div "25-J87 - HEA Prospects {Part 1}" at bounding box center [1109, 442] width 138 height 14
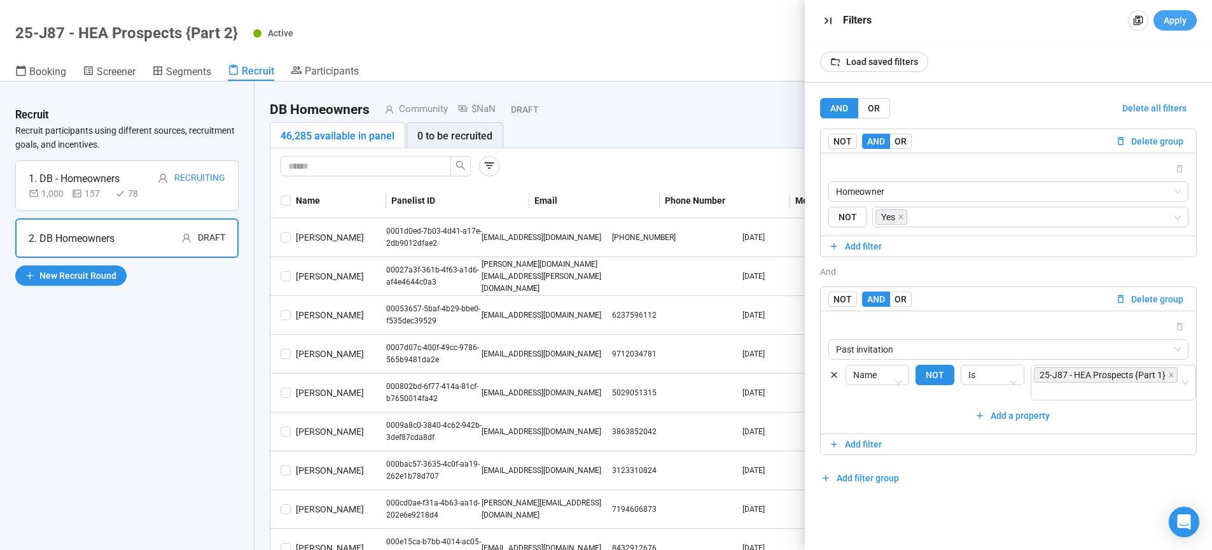
click at [1176, 22] on span "Apply" at bounding box center [1175, 20] width 23 height 14
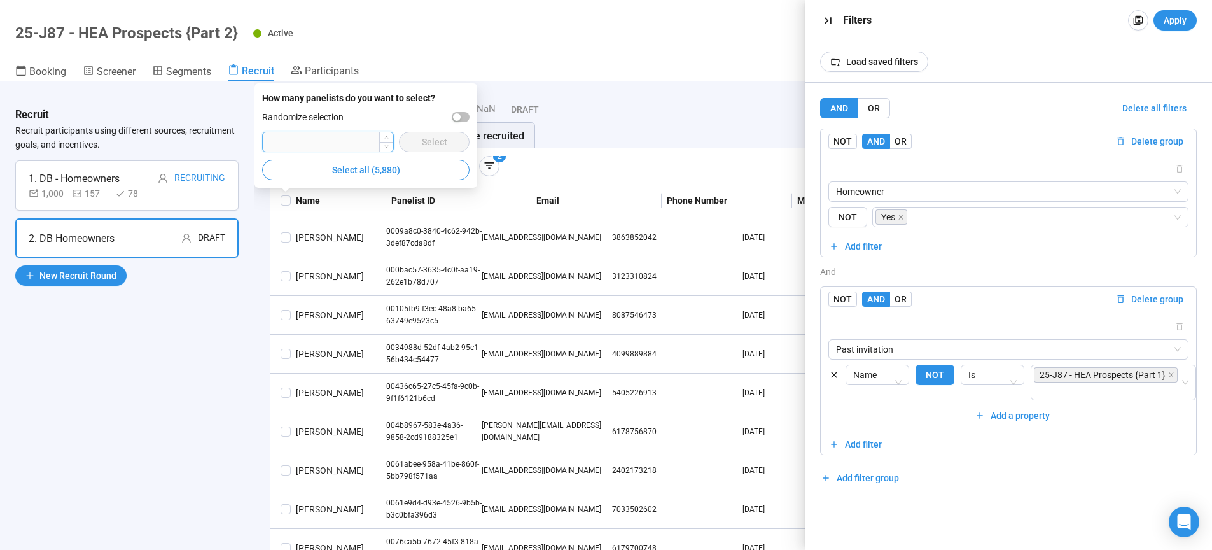
click at [341, 147] on input "number" at bounding box center [328, 141] width 130 height 19
type input "****"
click at [460, 118] on div "button" at bounding box center [457, 117] width 8 height 8
click at [438, 139] on span "Select" at bounding box center [434, 142] width 25 height 14
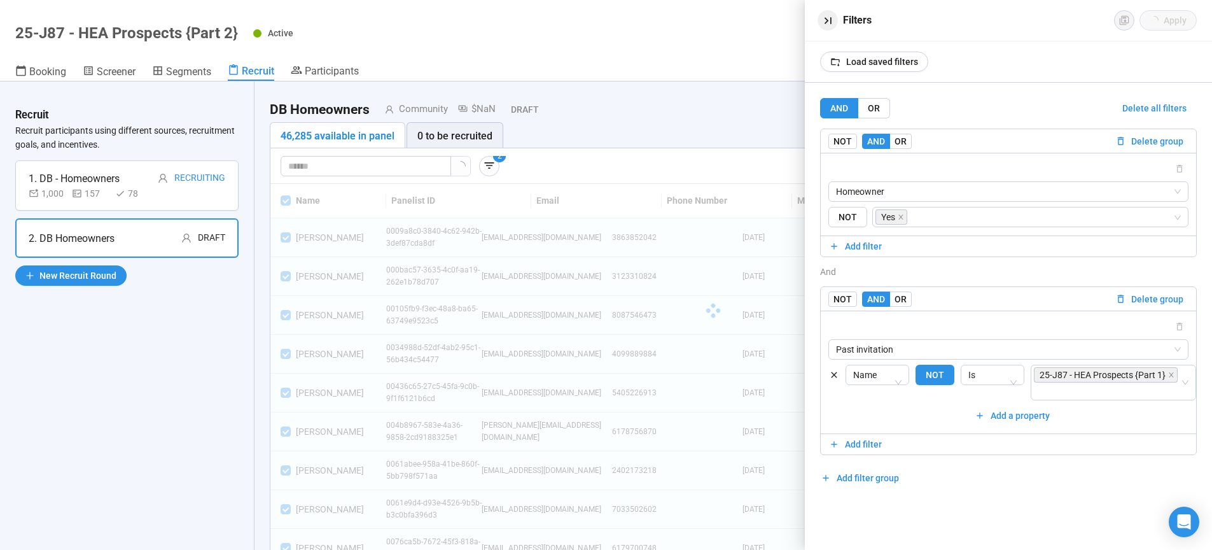
click at [829, 21] on icon "button" at bounding box center [827, 20] width 13 height 13
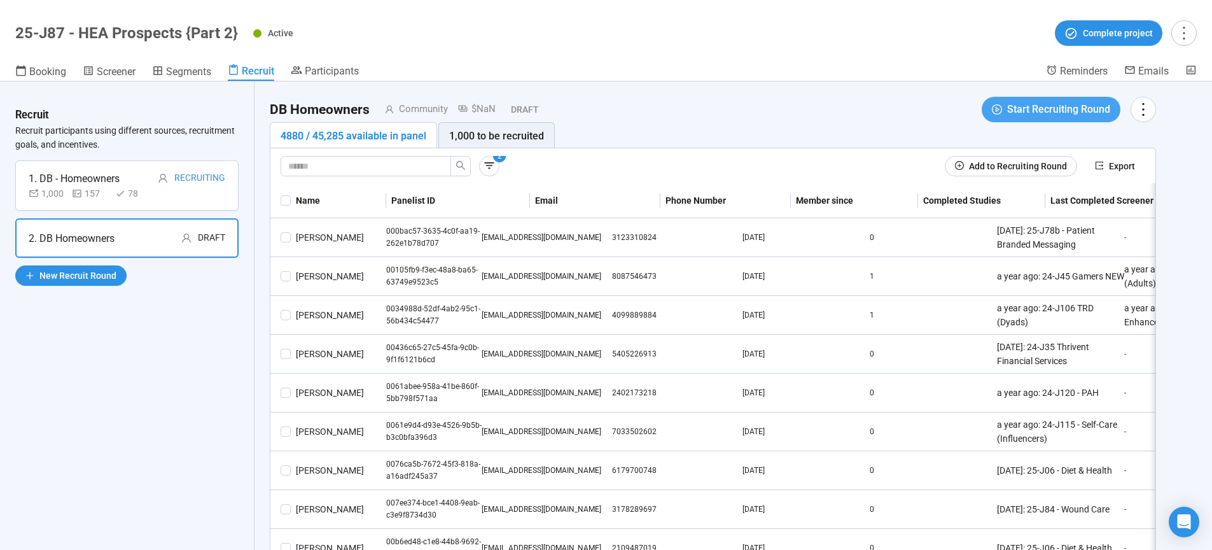
click at [1036, 111] on span "Start Recruiting Round" at bounding box center [1058, 109] width 103 height 16
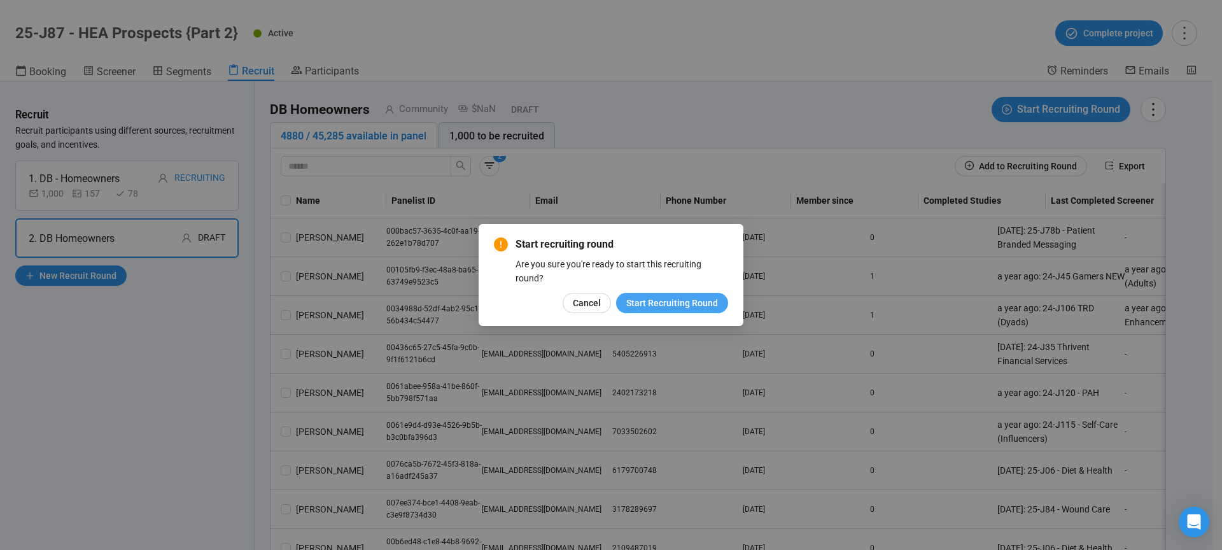
click at [701, 301] on span "Start Recruiting Round" at bounding box center [672, 303] width 92 height 14
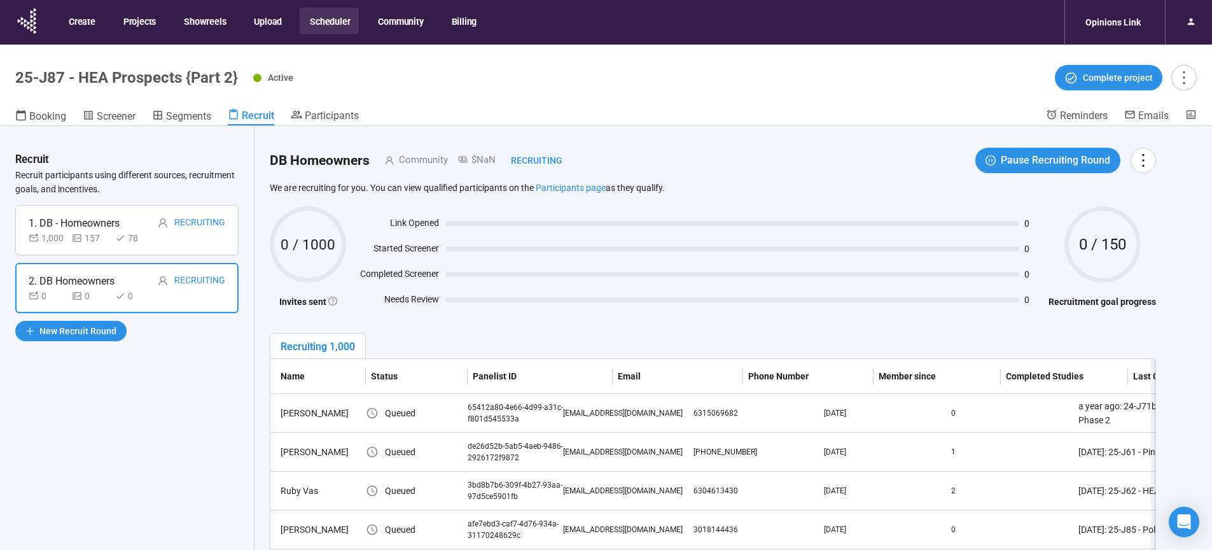
click at [331, 22] on button "Scheduler" at bounding box center [329, 21] width 59 height 27
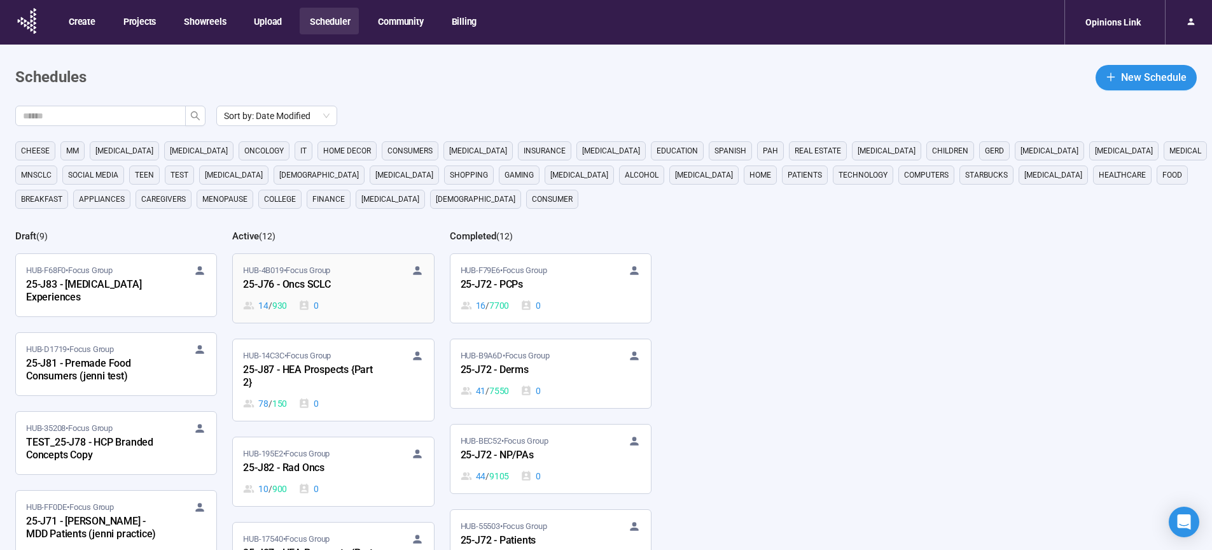
click at [296, 286] on div "25-J76 - Oncs SCLC" at bounding box center [313, 285] width 140 height 17
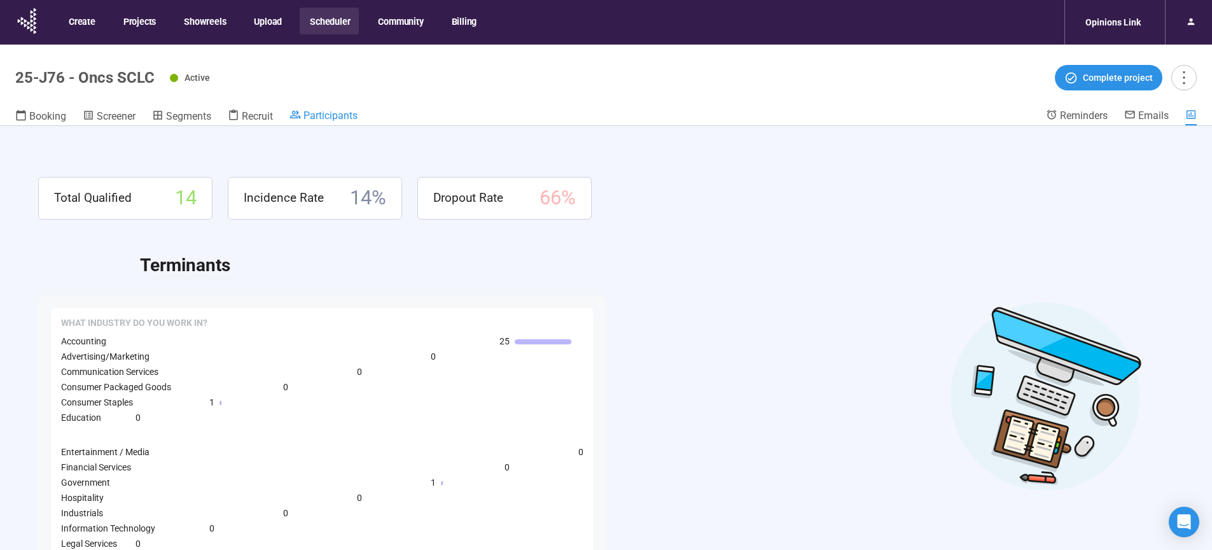
click at [301, 111] on icon at bounding box center [294, 114] width 11 height 11
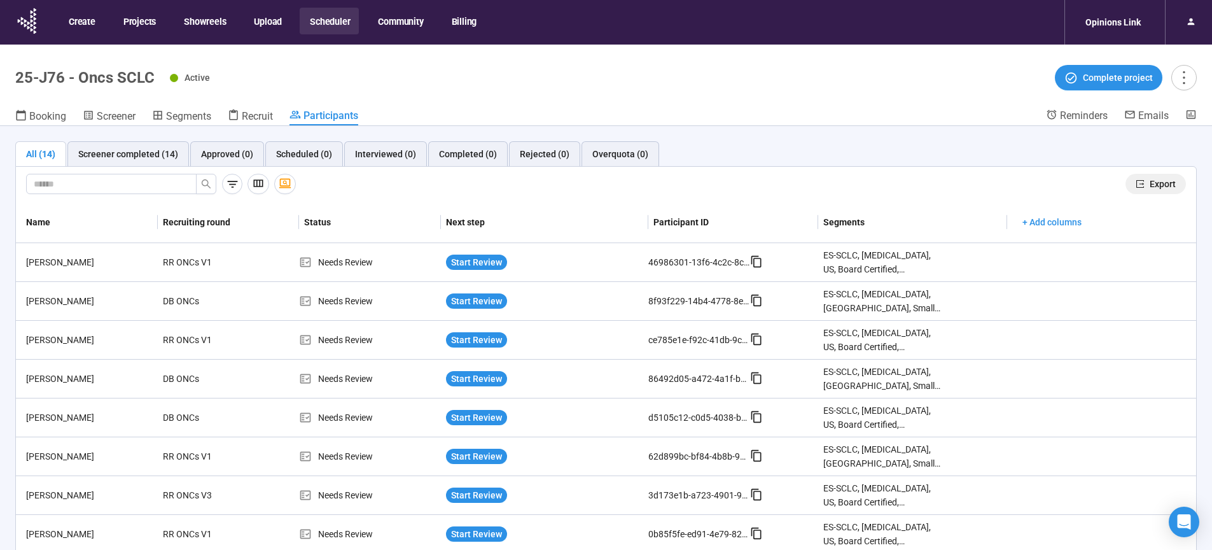
click at [1157, 184] on span "Export" at bounding box center [1163, 184] width 26 height 14
click at [328, 20] on button "Scheduler" at bounding box center [329, 21] width 59 height 27
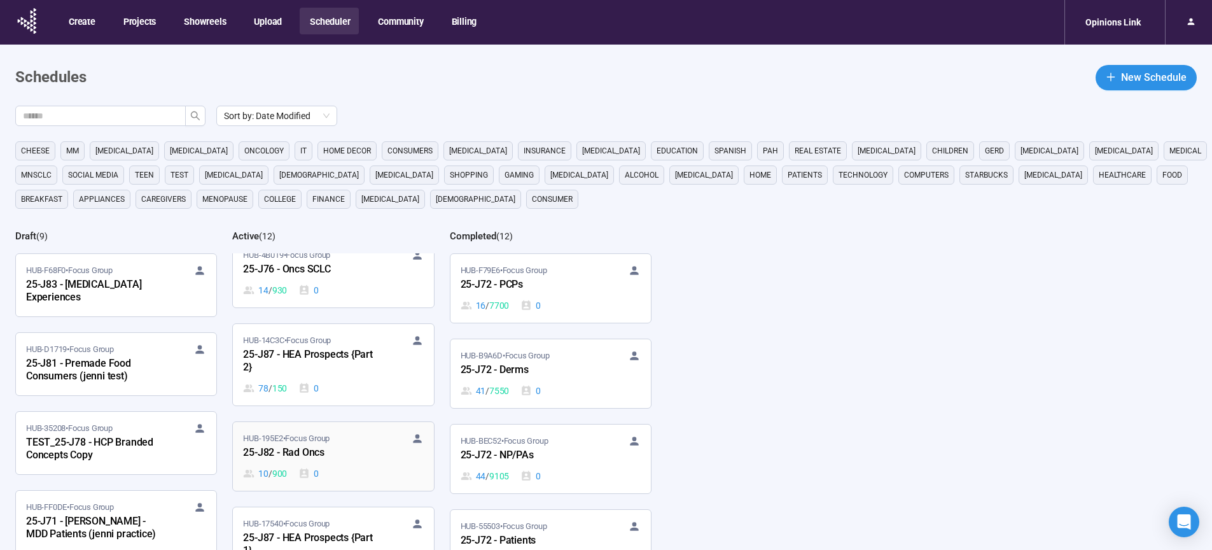
scroll to position [32, 0]
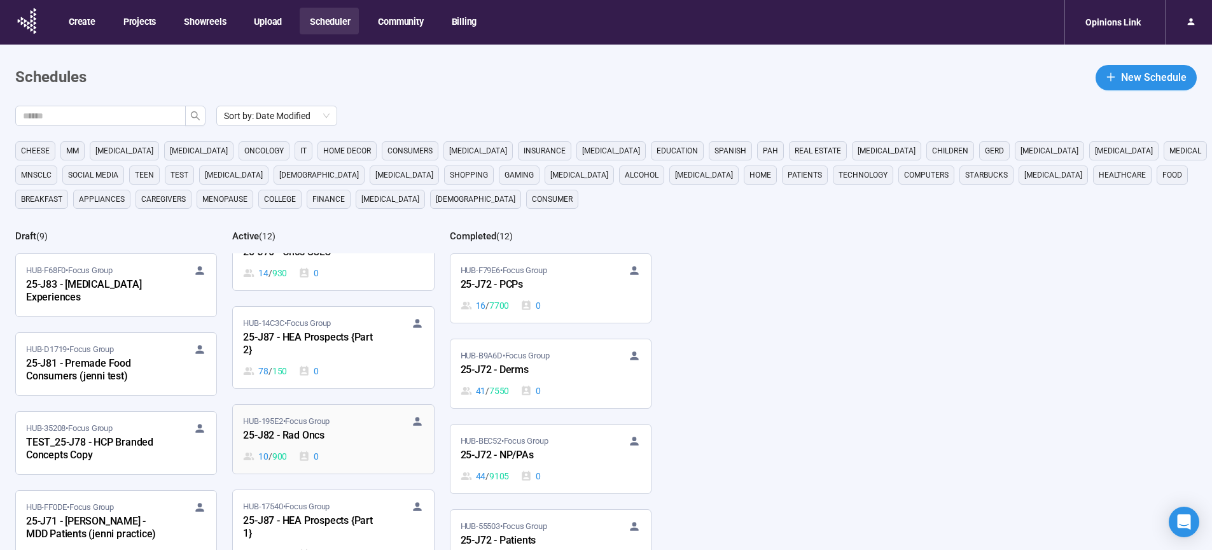
click at [293, 434] on div "25-J82 - Rad Oncs" at bounding box center [313, 436] width 140 height 17
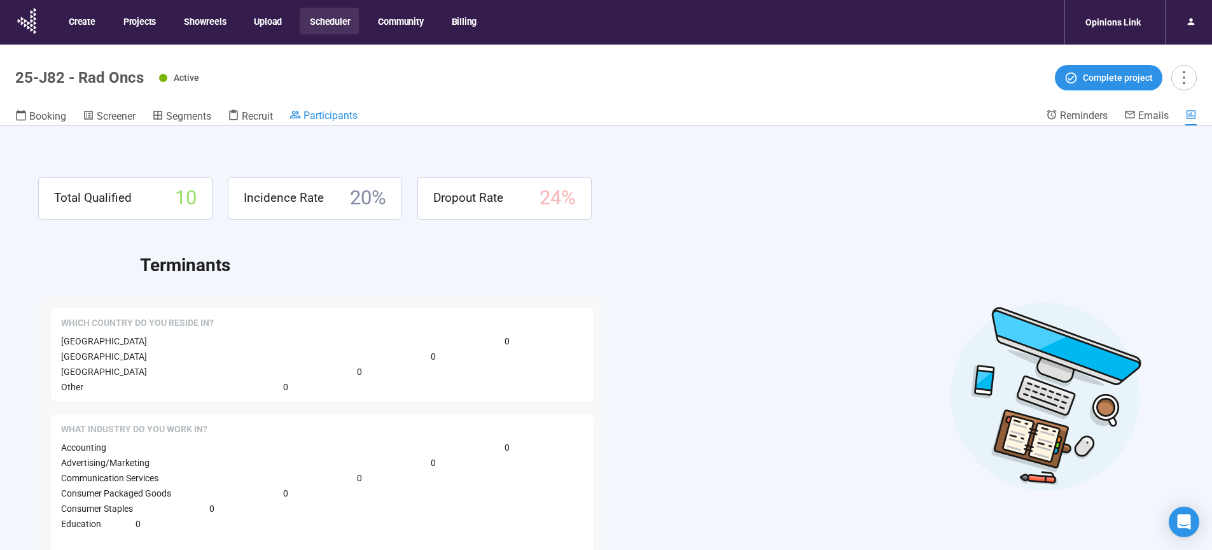
click at [328, 115] on span "Participants" at bounding box center [330, 115] width 54 height 12
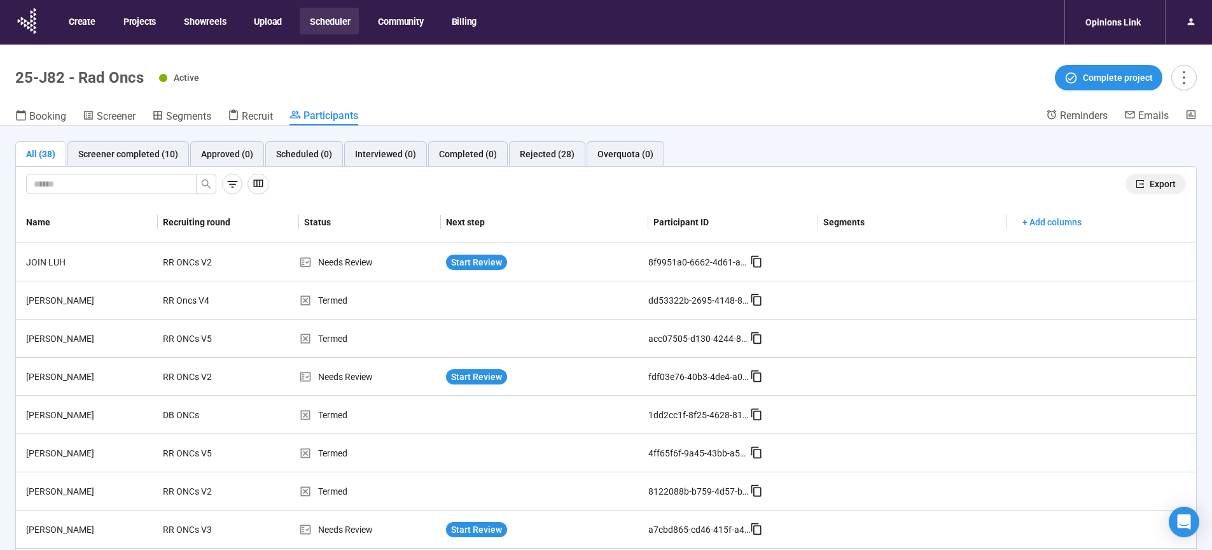
click at [1155, 186] on span "Export" at bounding box center [1163, 184] width 26 height 14
click at [331, 20] on button "Scheduler" at bounding box center [329, 21] width 59 height 27
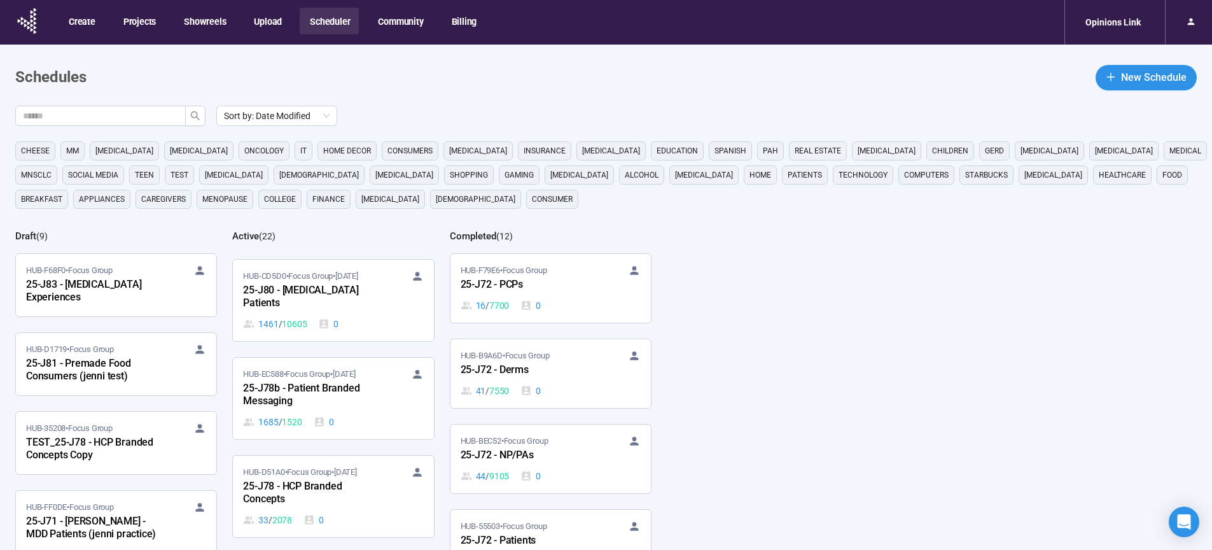
scroll to position [930, 0]
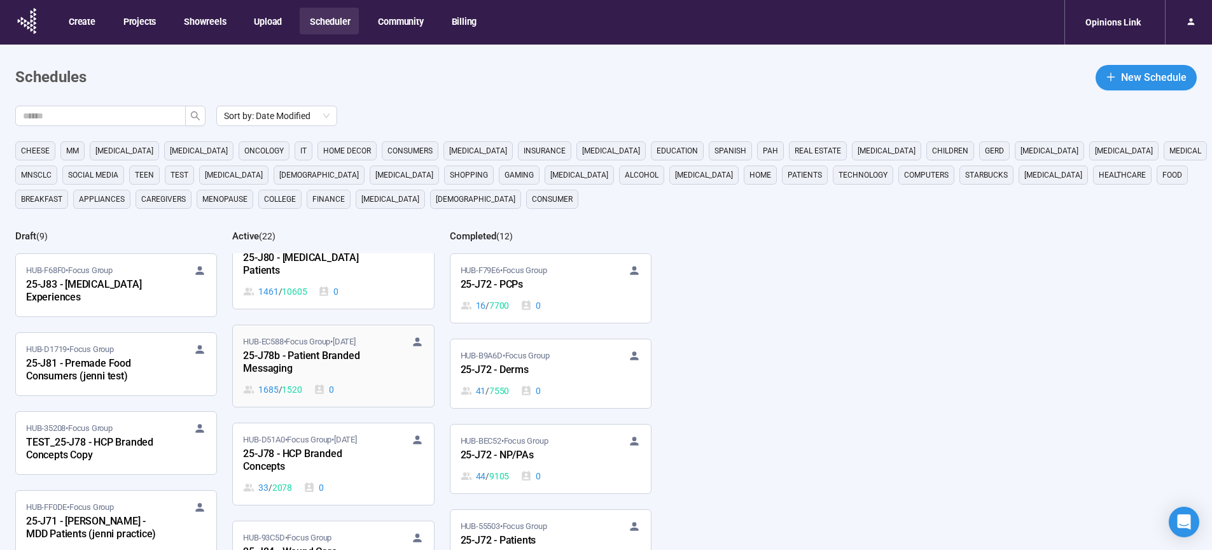
click at [325, 357] on div "25-J78b - Patient Branded Messaging" at bounding box center [313, 362] width 140 height 29
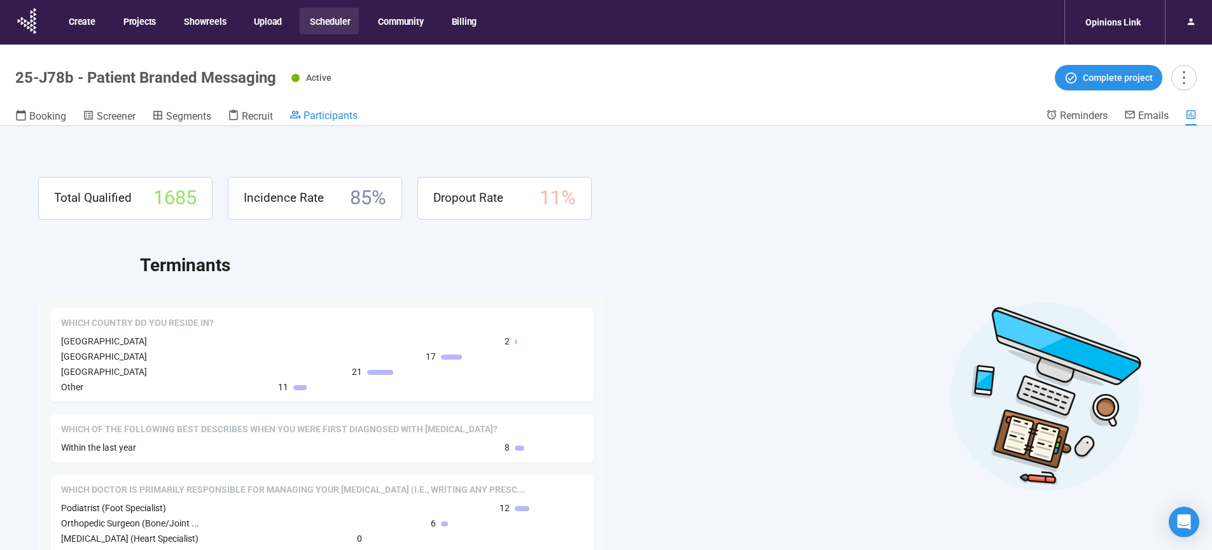
click at [354, 119] on span "Participants" at bounding box center [330, 115] width 54 height 12
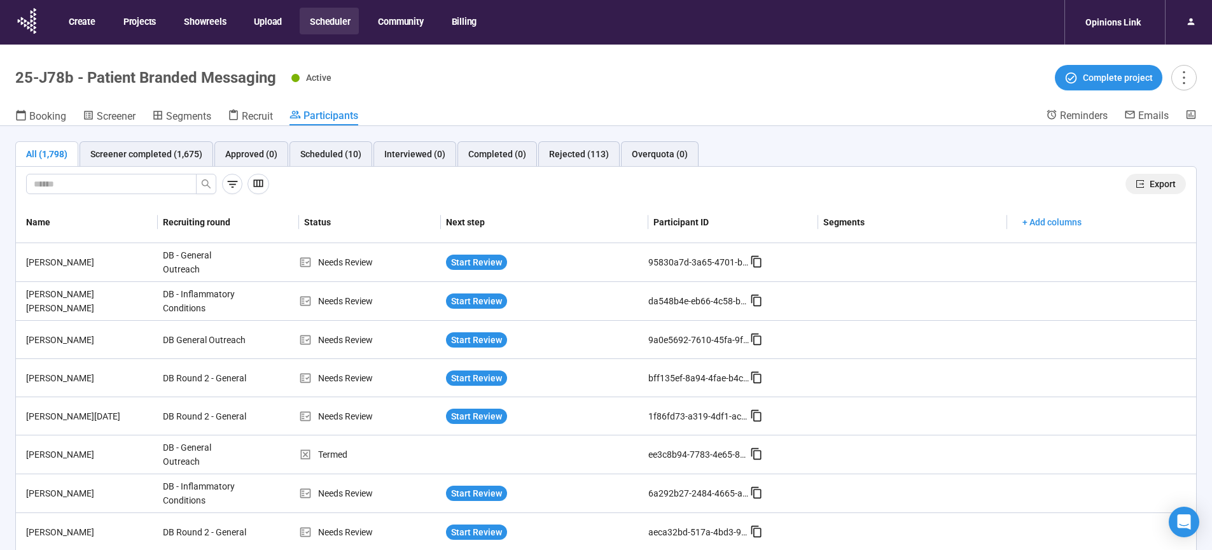
click at [1151, 190] on span "Export" at bounding box center [1163, 184] width 26 height 14
click at [333, 21] on button "Scheduler" at bounding box center [329, 21] width 59 height 27
click at [329, 21] on button "Scheduler" at bounding box center [329, 21] width 59 height 27
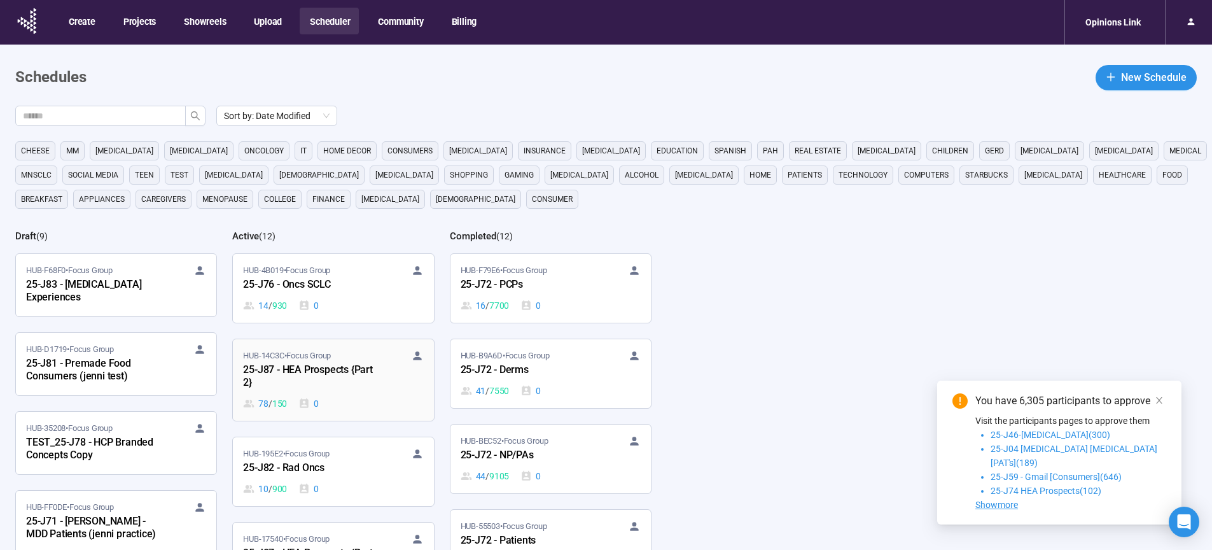
click at [301, 375] on div "25-J87 - HEA Prospects {Part 2}" at bounding box center [313, 376] width 140 height 29
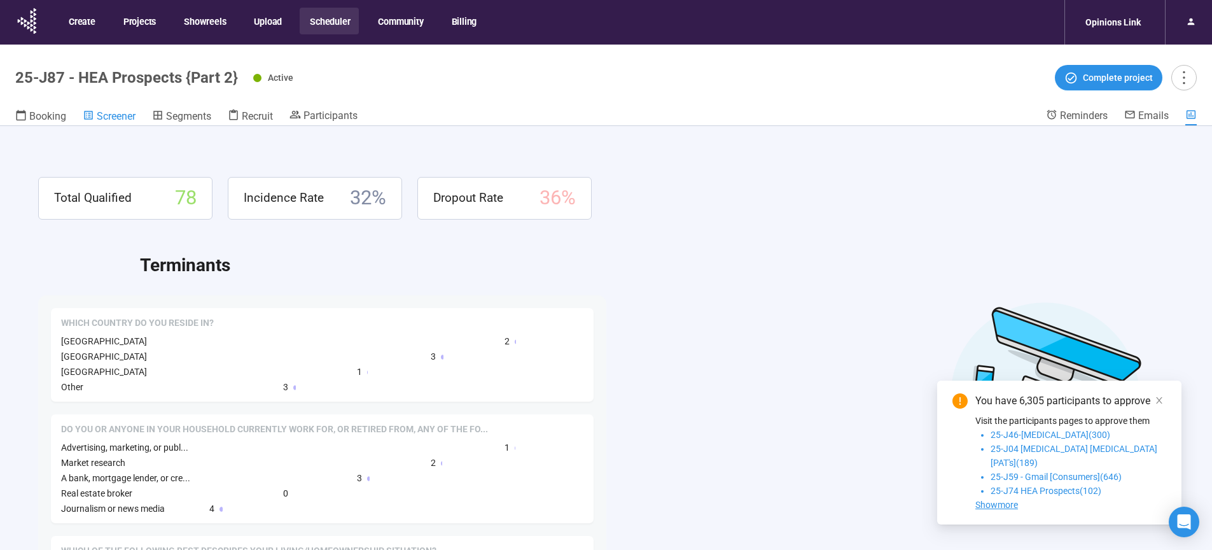
click at [118, 116] on span "Screener" at bounding box center [116, 116] width 39 height 12
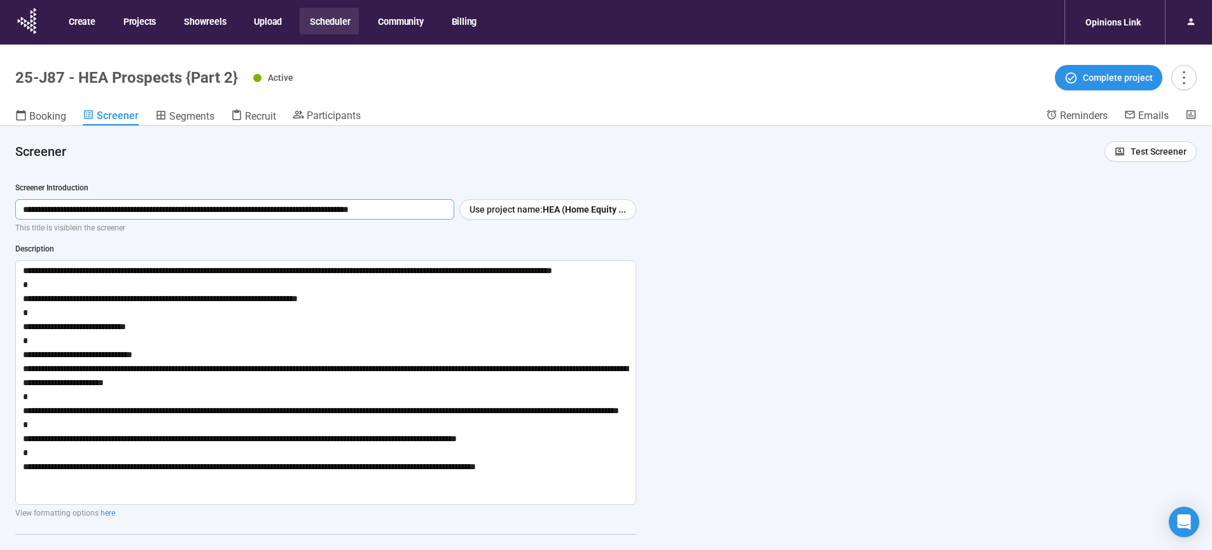
click at [419, 214] on input "**********" at bounding box center [234, 209] width 439 height 20
click at [370, 213] on input "**********" at bounding box center [234, 209] width 439 height 20
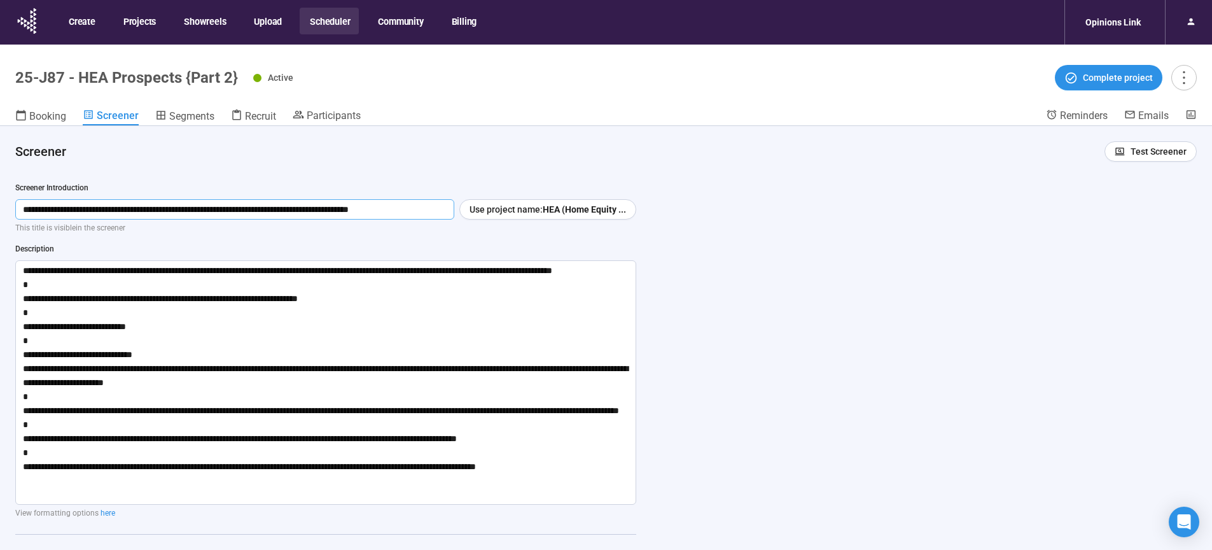
click at [370, 213] on input "**********" at bounding box center [234, 209] width 439 height 20
drag, startPoint x: 20, startPoint y: 274, endPoint x: 618, endPoint y: 528, distance: 650.0
click at [618, 505] on textarea "**********" at bounding box center [325, 382] width 621 height 244
